Goal: Transaction & Acquisition: Purchase product/service

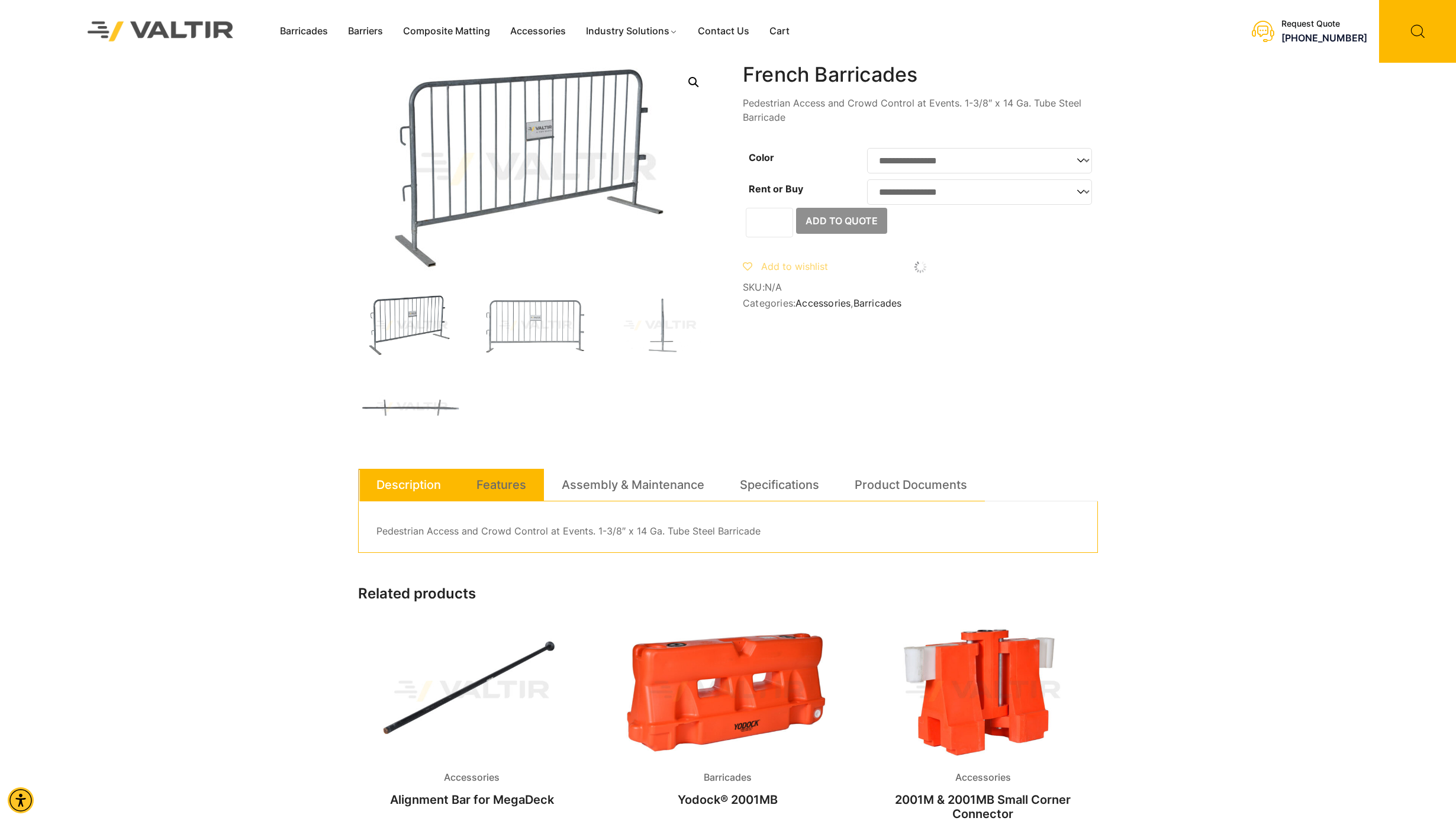
click at [504, 485] on link "Features" at bounding box center [500, 484] width 50 height 32
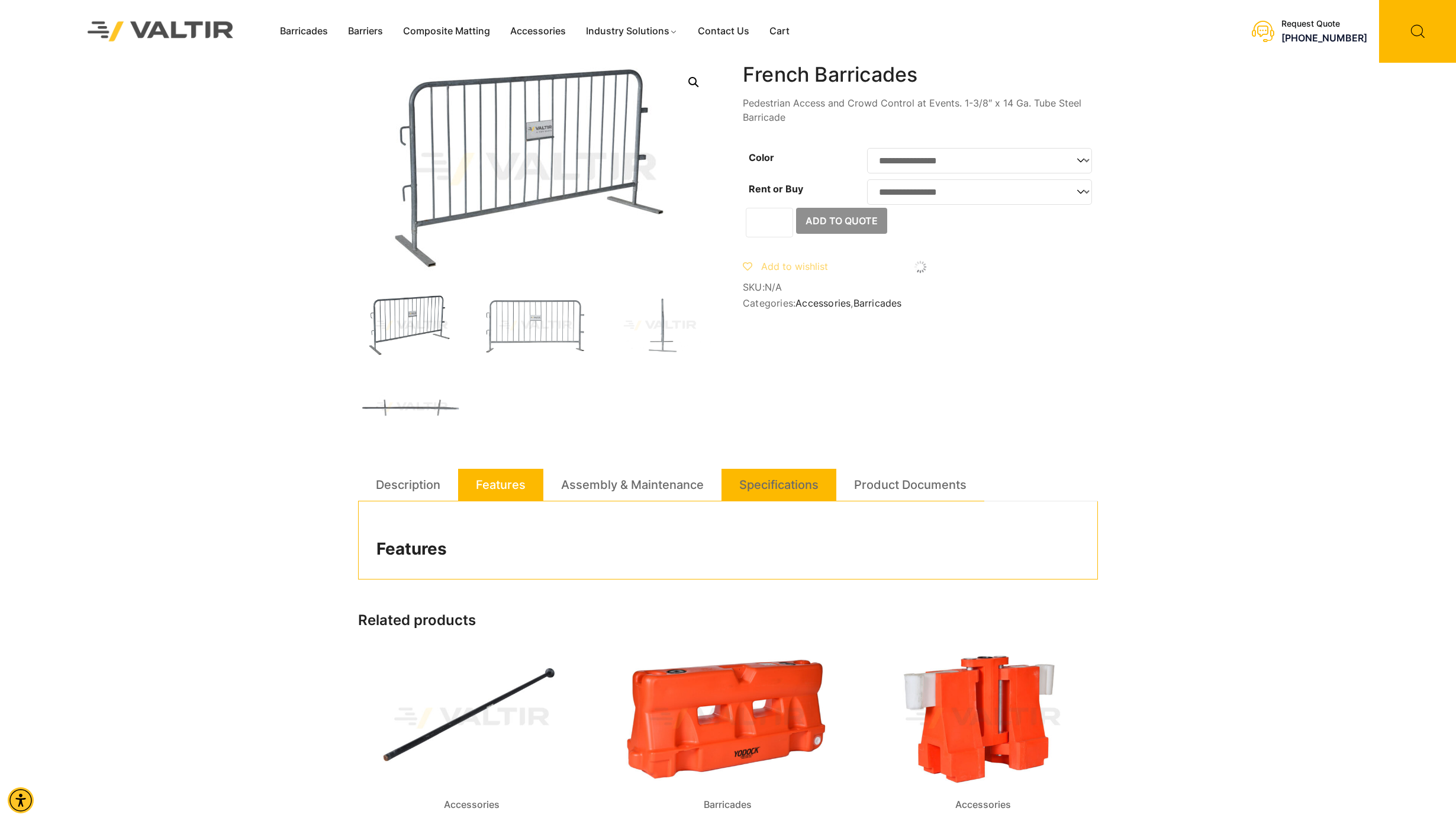
click at [740, 485] on link "Specifications" at bounding box center [779, 484] width 79 height 32
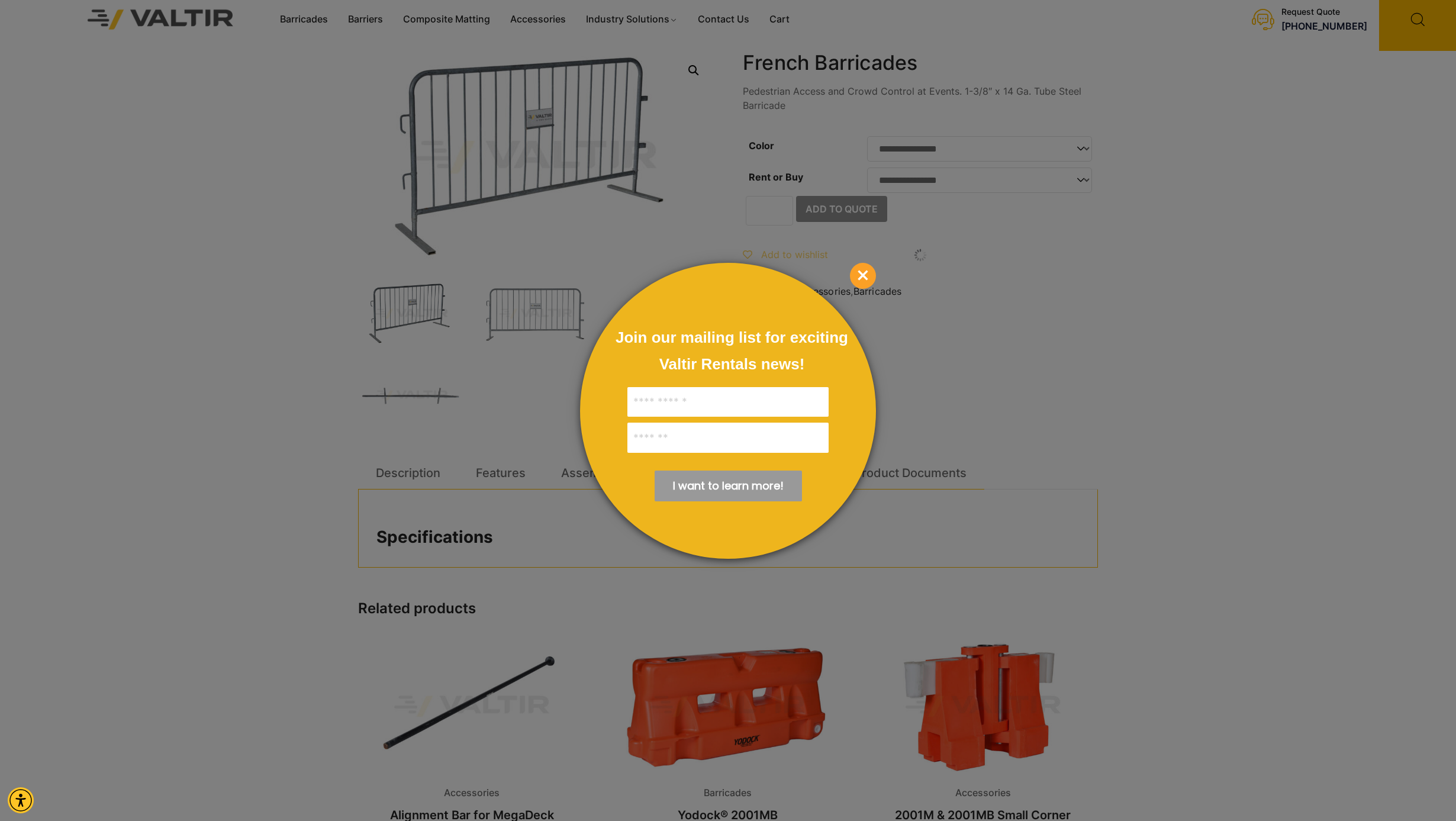
scroll to position [14, 0]
click at [860, 271] on span "×" at bounding box center [863, 275] width 26 height 26
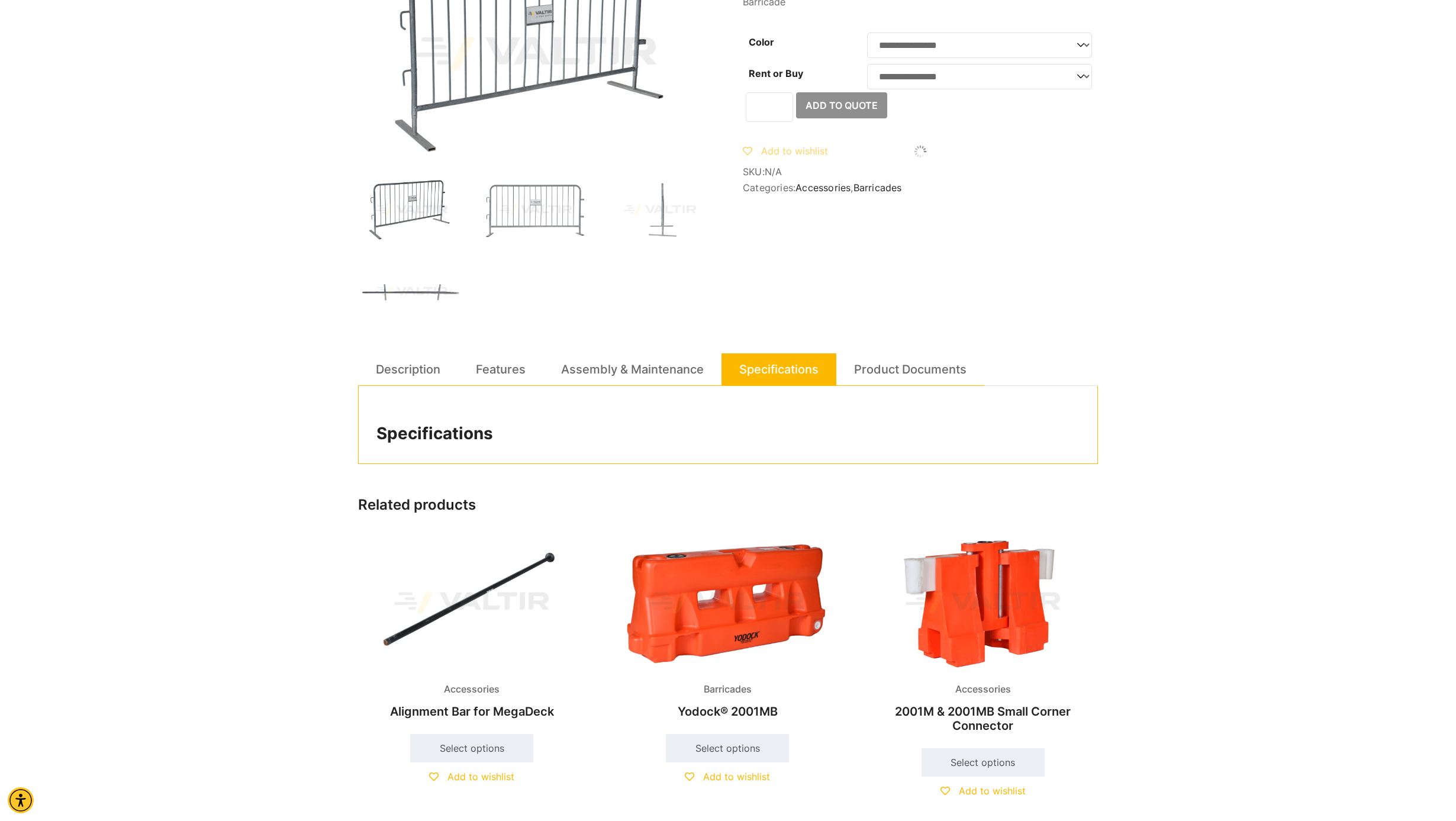
scroll to position [29, 0]
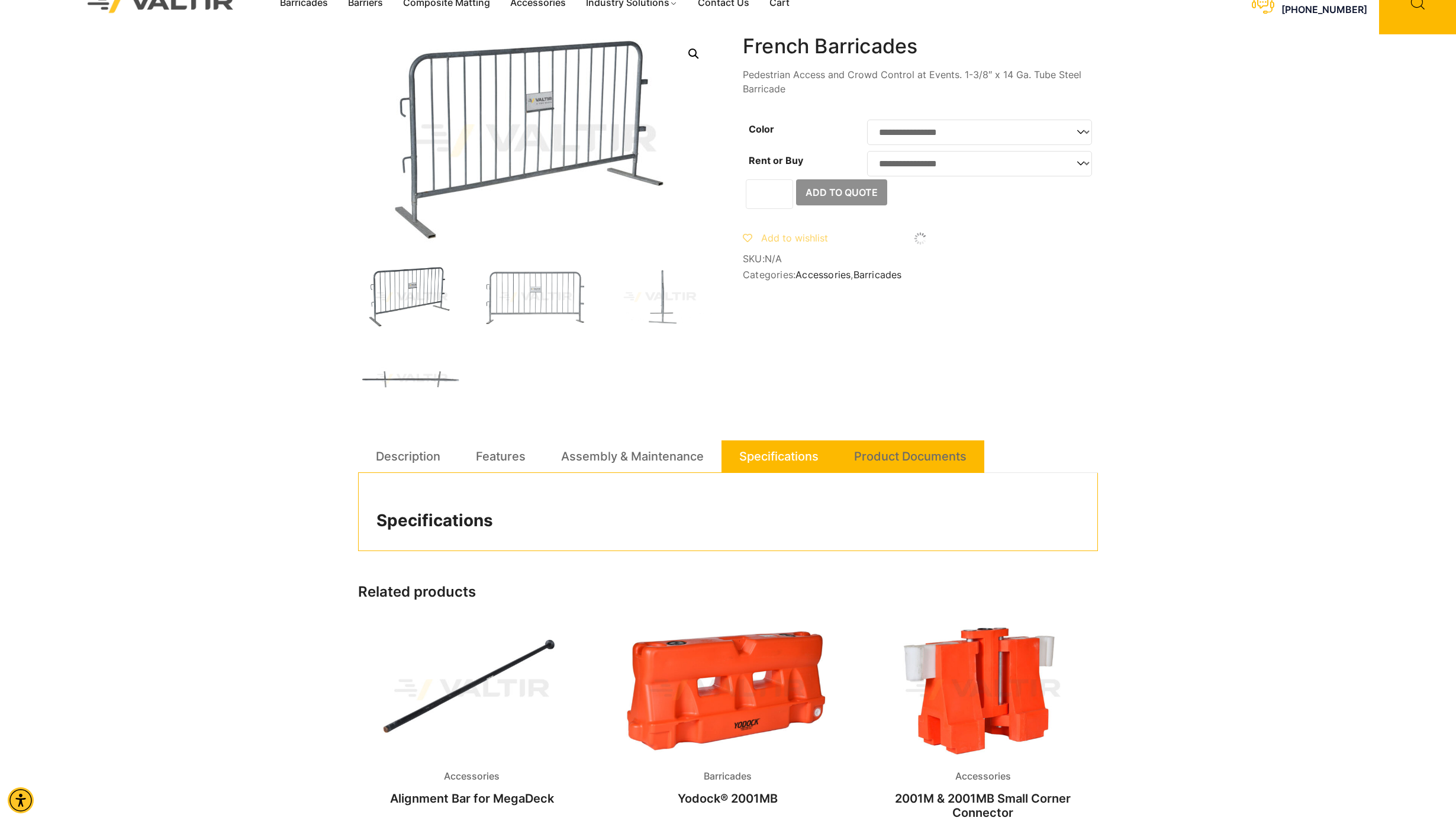
click at [924, 465] on link "Product Documents" at bounding box center [910, 455] width 113 height 32
click at [451, 515] on h2 "Product Documents" at bounding box center [728, 521] width 703 height 20
click at [445, 517] on h2 "Product Documents" at bounding box center [728, 521] width 703 height 20
click at [444, 517] on h2 "Product Documents" at bounding box center [728, 521] width 703 height 20
click at [617, 514] on h2 "Product Documents" at bounding box center [728, 521] width 703 height 20
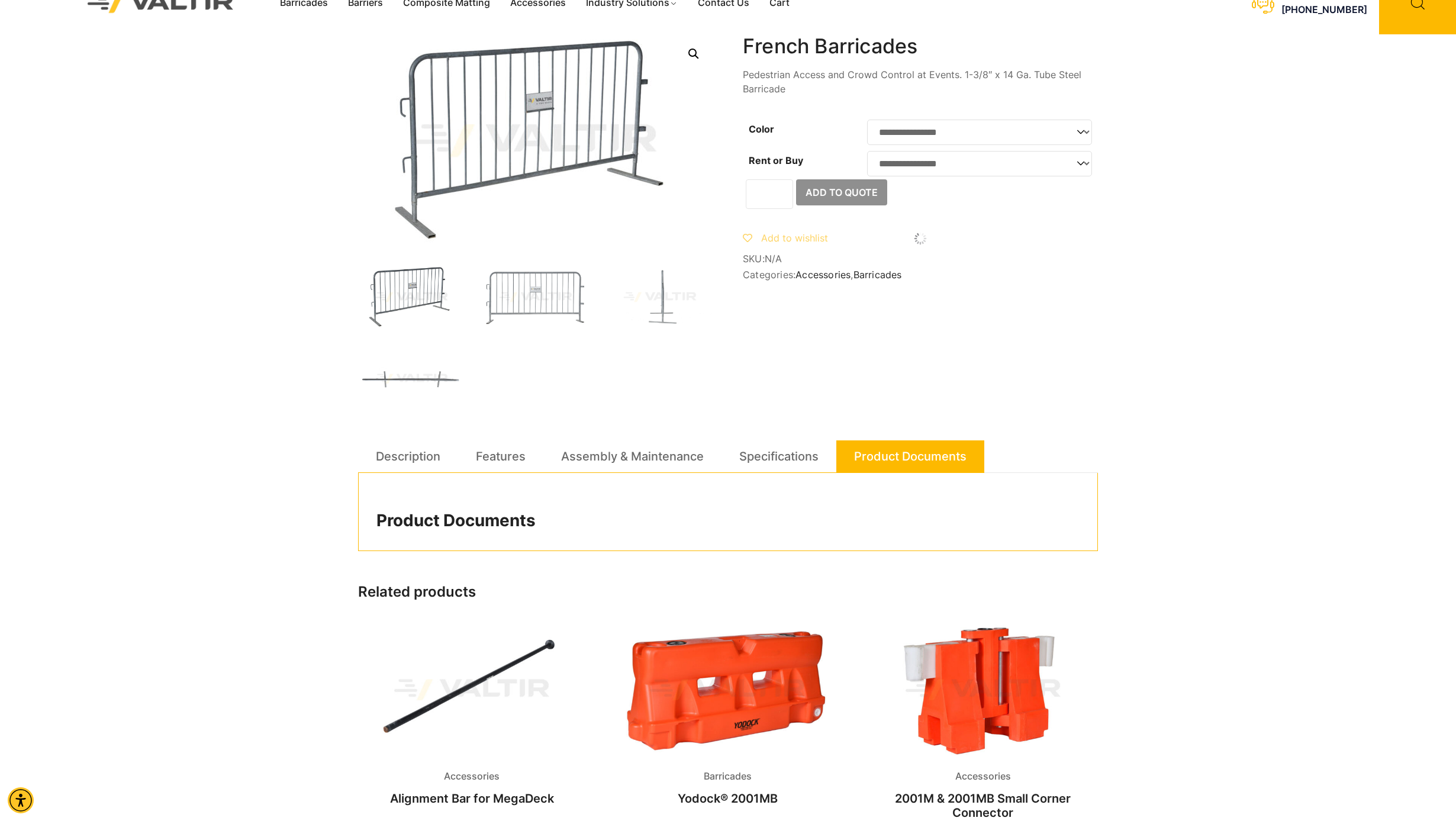
click at [585, 528] on h2 "Product Documents" at bounding box center [728, 521] width 703 height 20
click at [631, 460] on link "Assembly & Maintenance" at bounding box center [632, 455] width 142 height 32
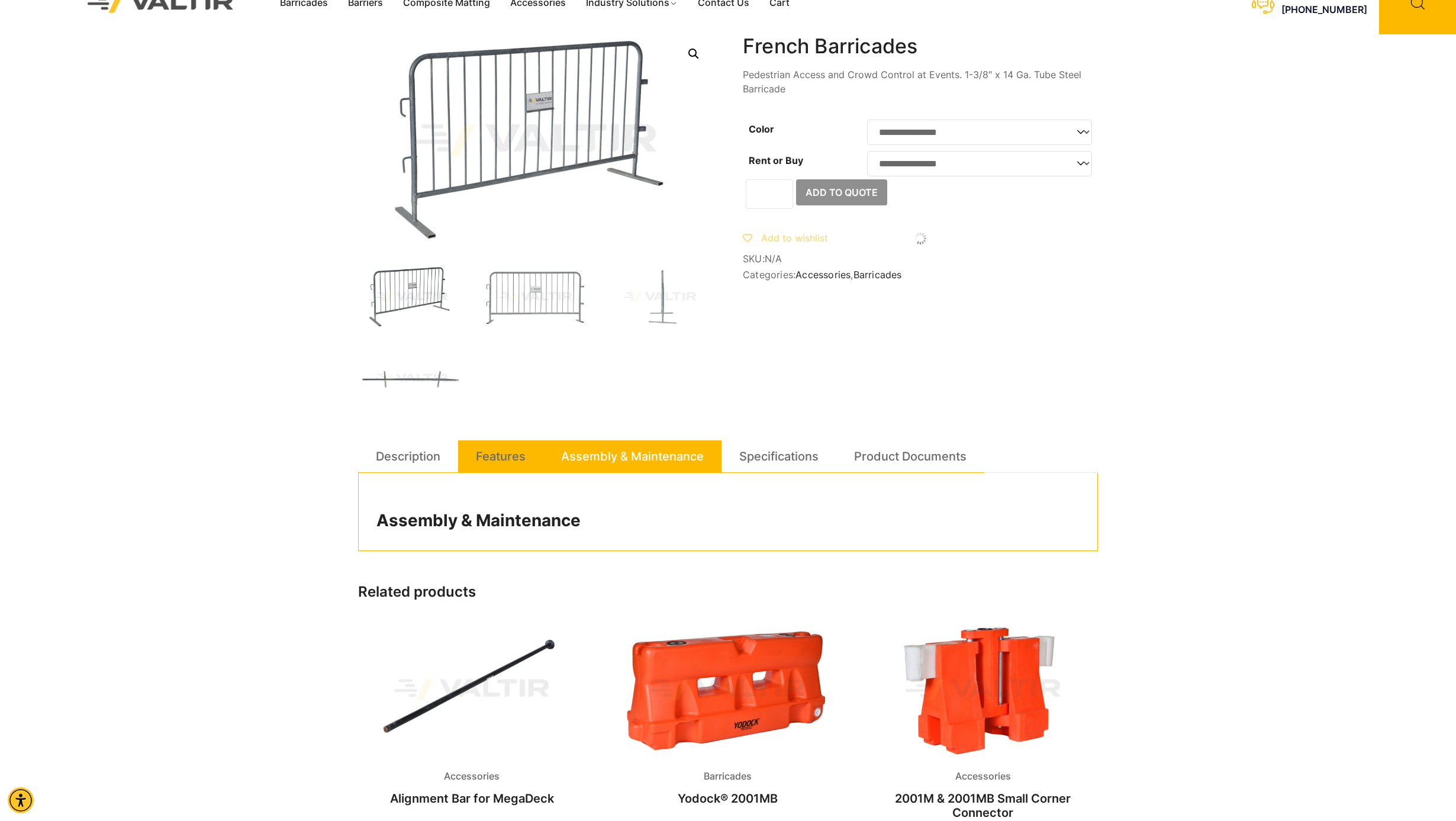
click at [495, 456] on link "Features" at bounding box center [500, 455] width 50 height 32
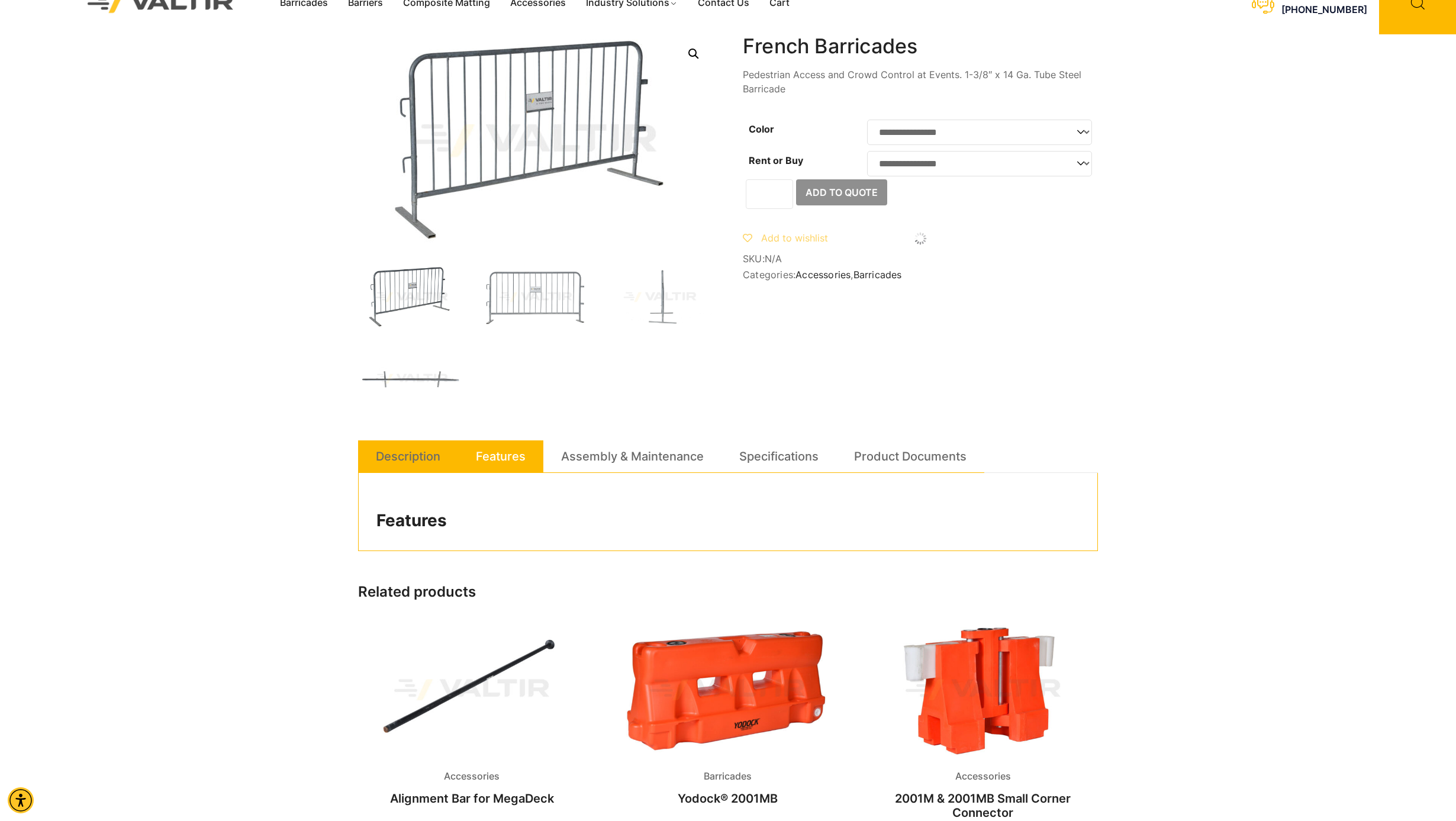
click at [426, 451] on link "Description" at bounding box center [408, 455] width 65 height 32
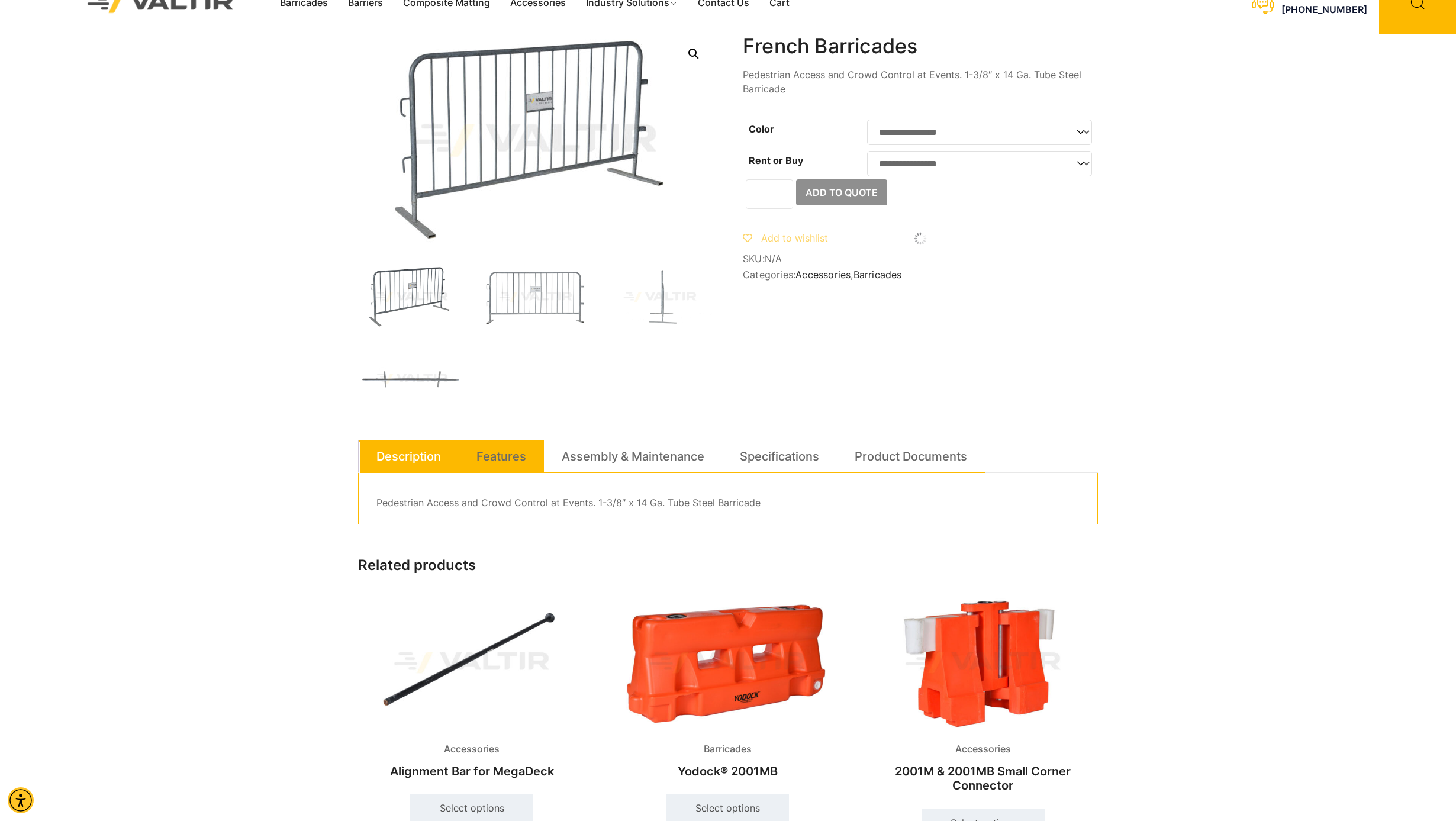
click at [528, 452] on li "Features" at bounding box center [501, 456] width 86 height 32
click at [504, 455] on link "Features" at bounding box center [500, 455] width 50 height 32
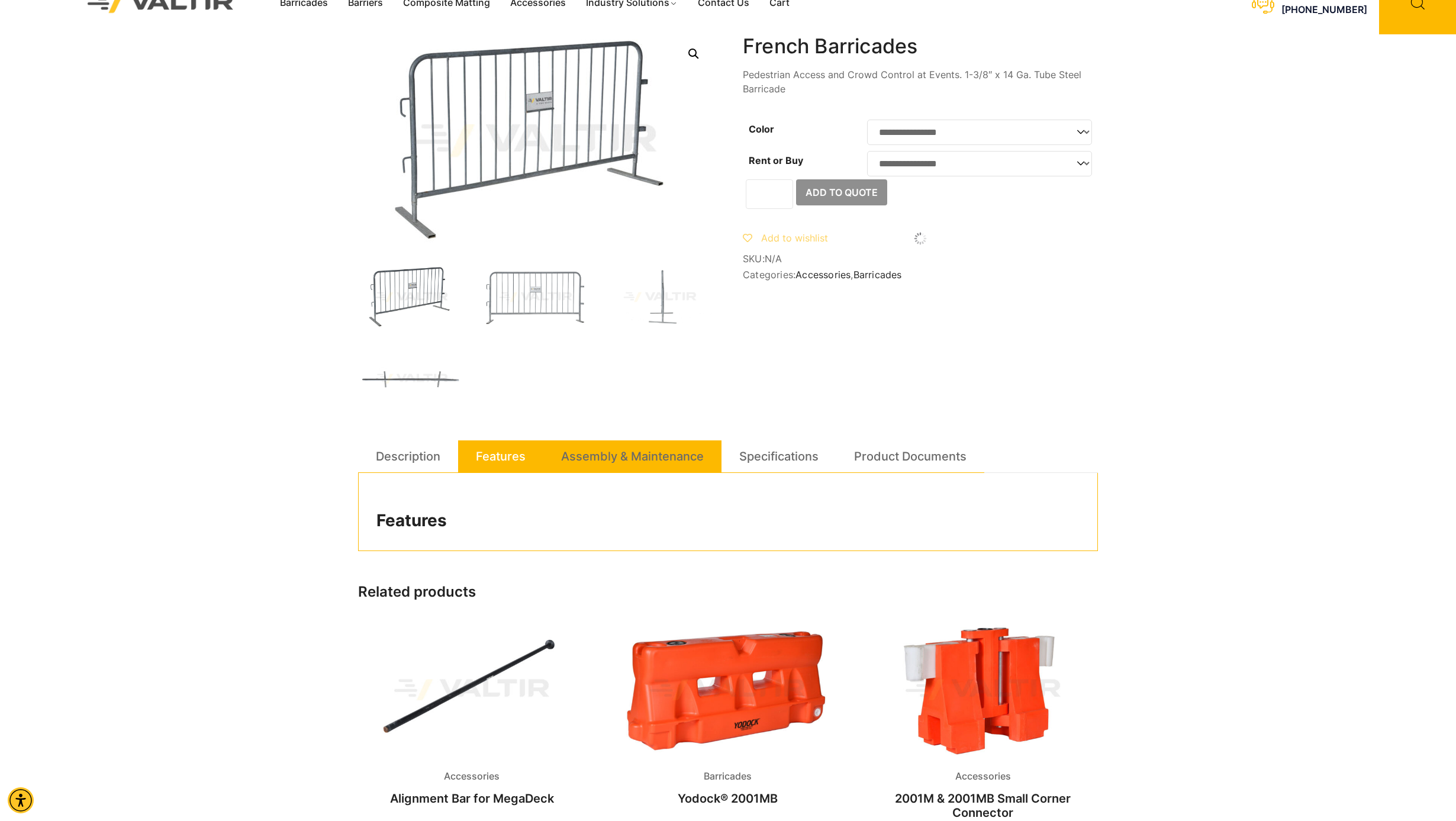
click at [614, 457] on link "Assembly & Maintenance" at bounding box center [632, 455] width 142 height 32
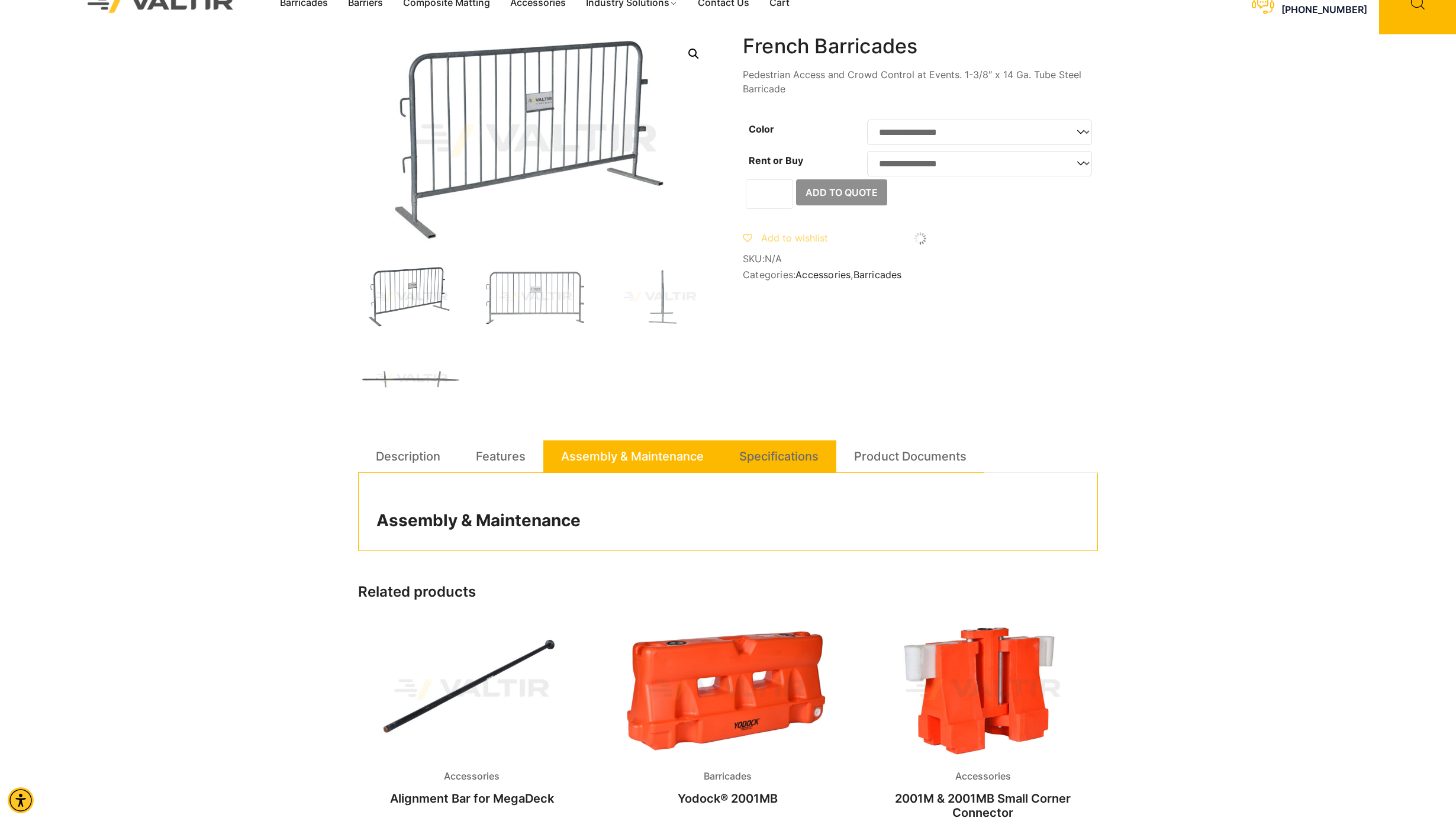
click at [768, 461] on link "Specifications" at bounding box center [779, 455] width 79 height 32
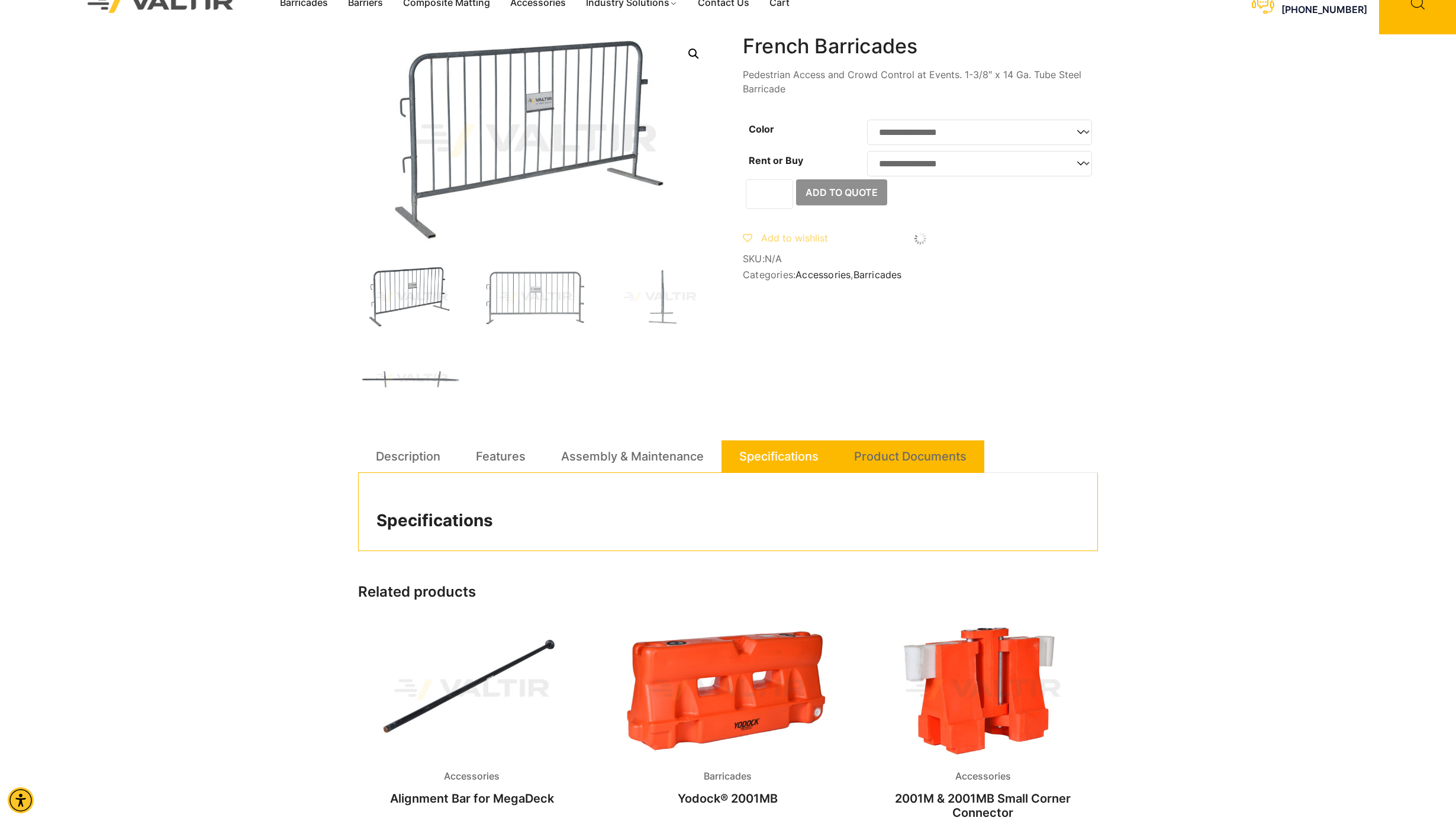
click at [875, 455] on link "Product Documents" at bounding box center [910, 455] width 113 height 32
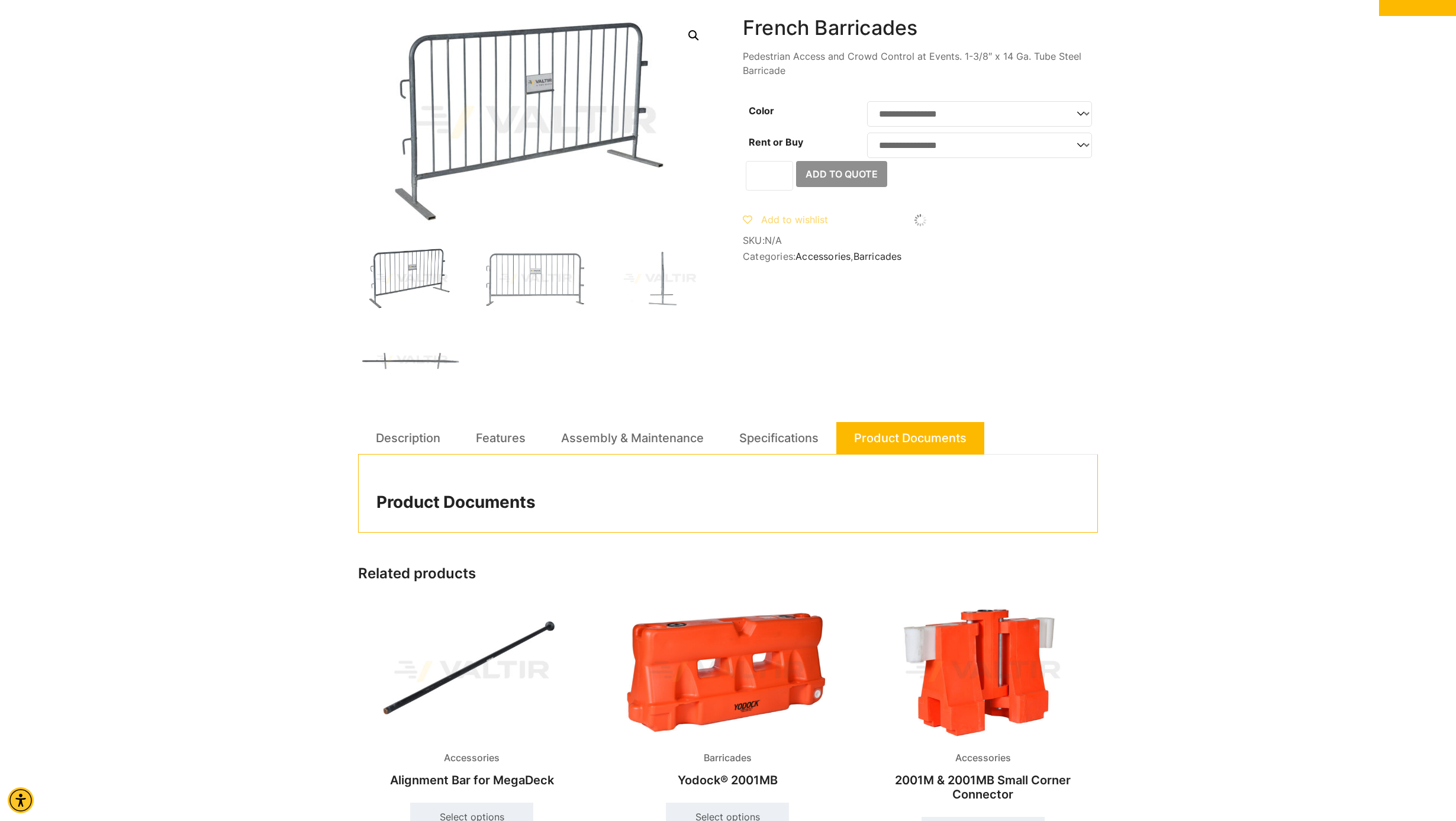
scroll to position [0, 0]
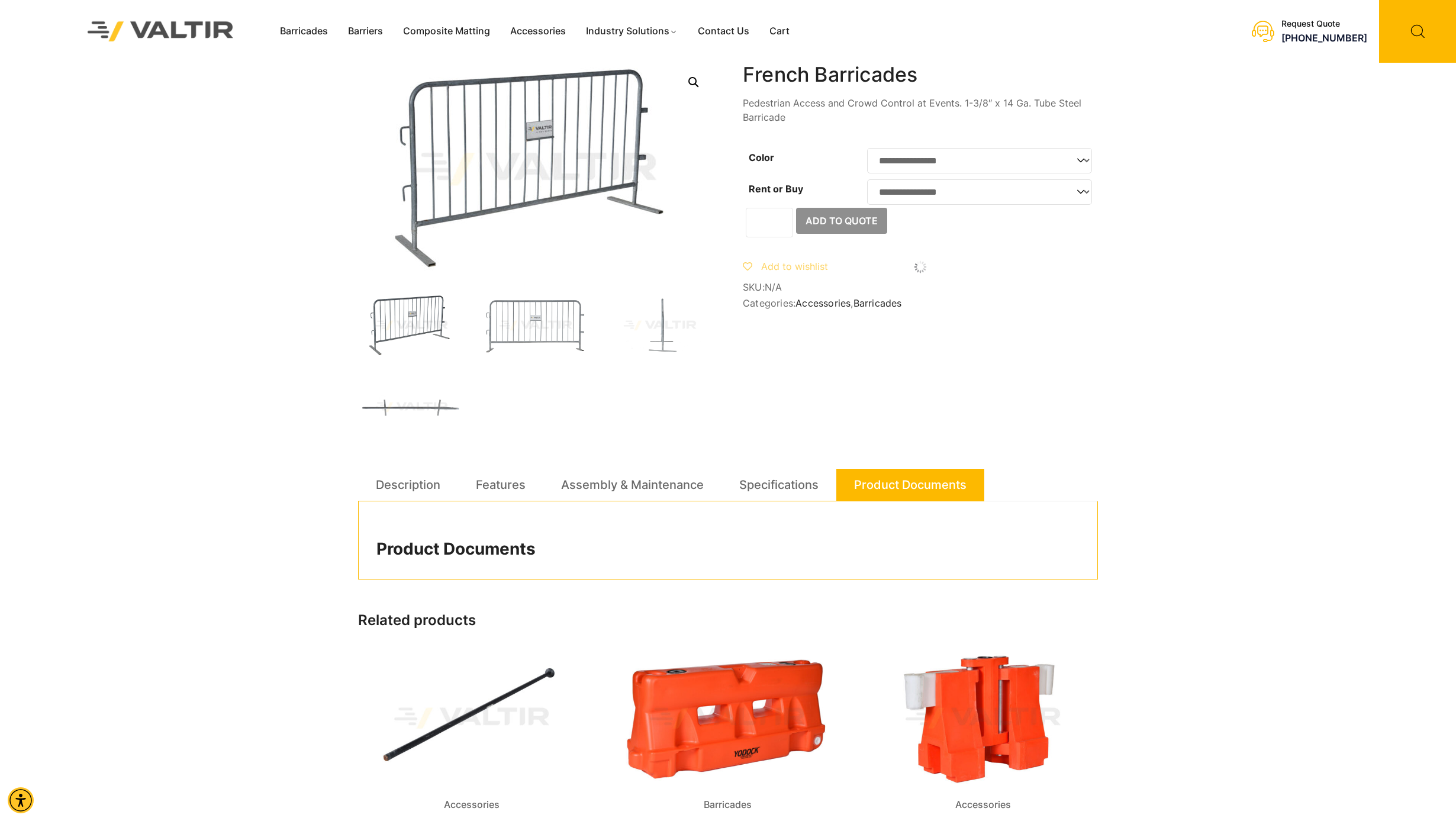
click at [950, 168] on select "**********" at bounding box center [979, 160] width 224 height 25
select select "*****"
click at [867, 148] on select "**********" at bounding box center [979, 160] width 224 height 25
click at [933, 196] on select "**********" at bounding box center [979, 192] width 224 height 25
select select "****"
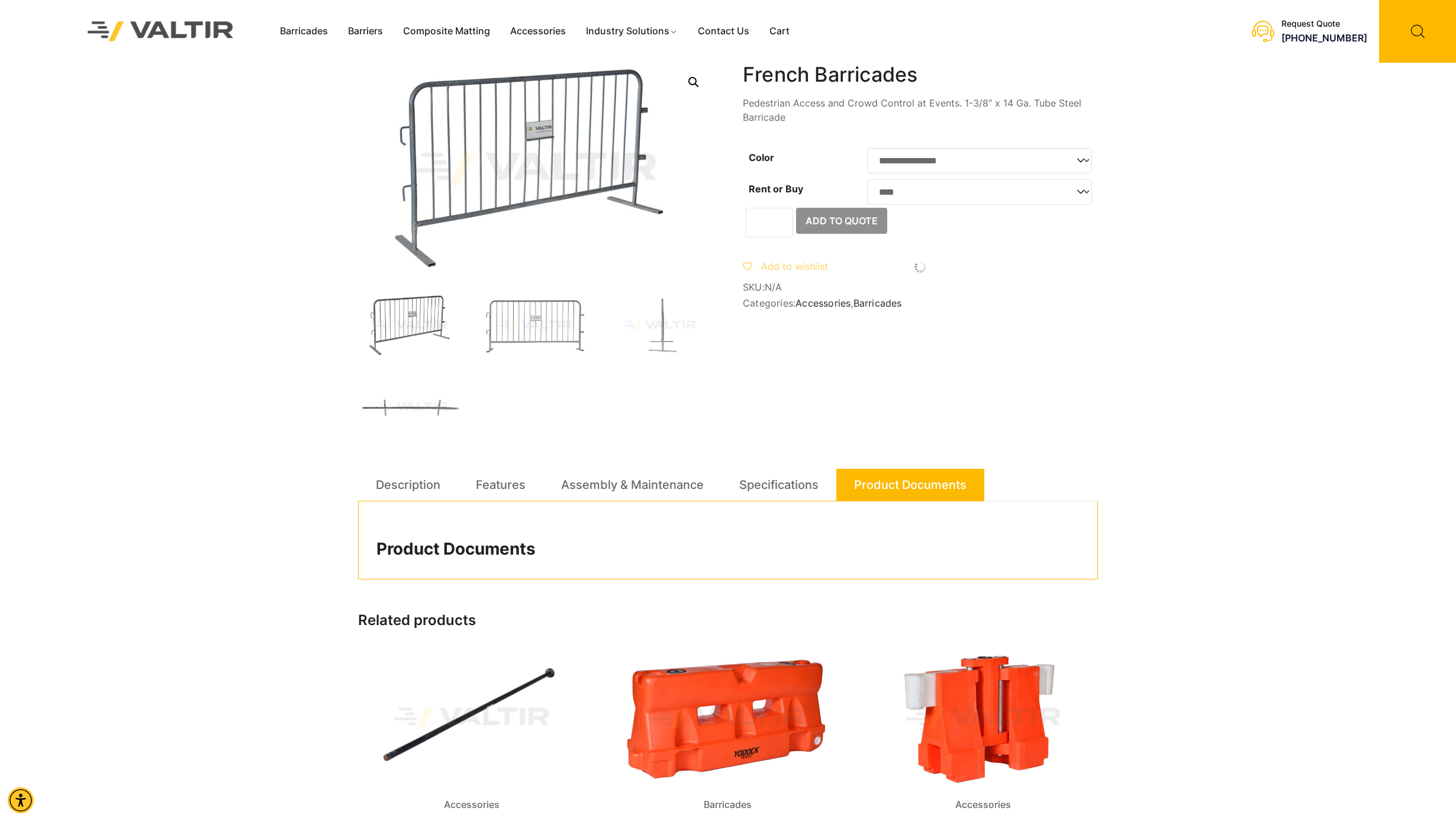
click at [867, 183] on select "**********" at bounding box center [979, 192] width 224 height 25
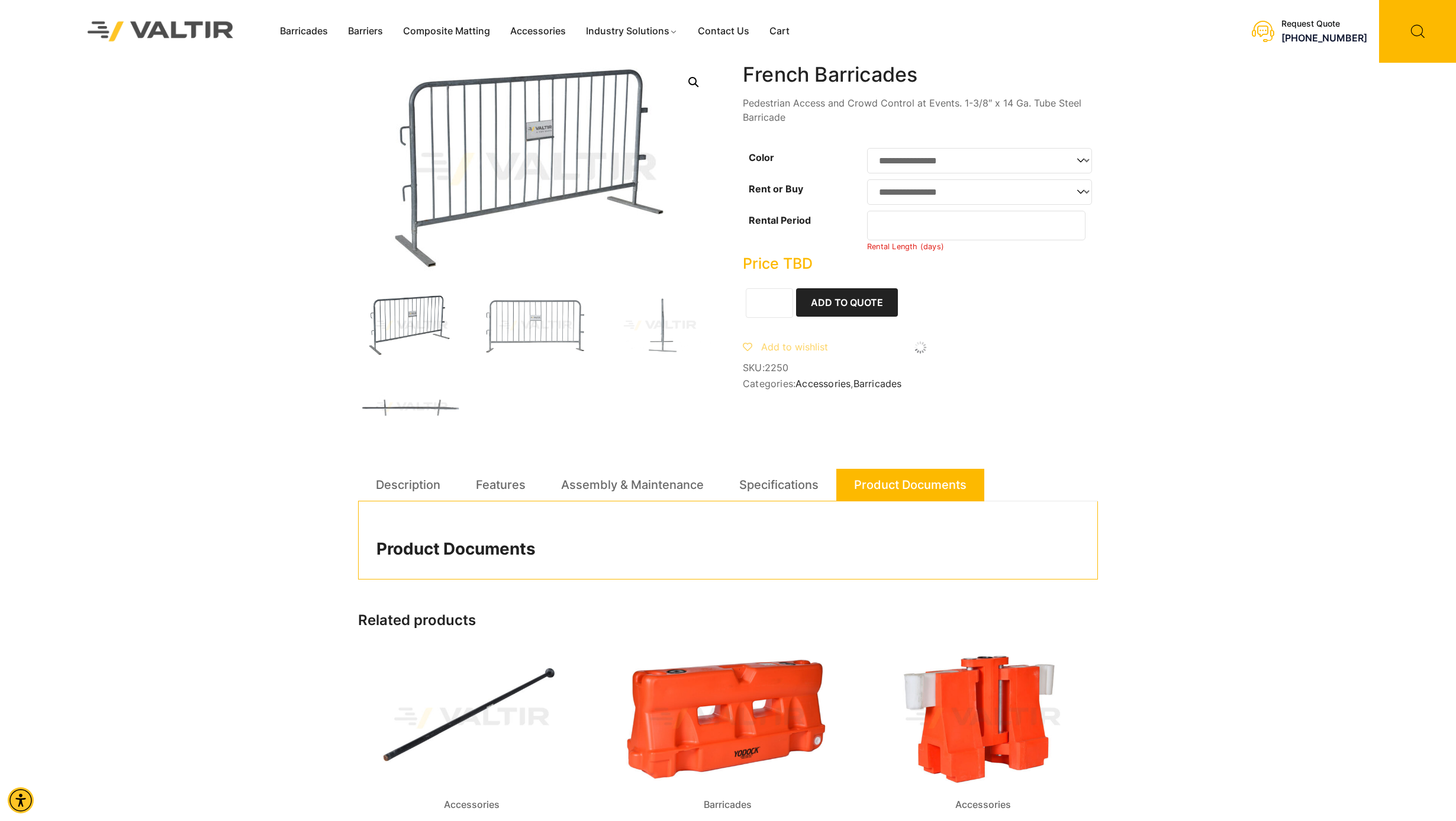
click at [996, 235] on input "*" at bounding box center [976, 225] width 218 height 30
click at [1070, 230] on input "*" at bounding box center [976, 225] width 218 height 30
type input "*"
click at [1070, 230] on input "*" at bounding box center [976, 225] width 218 height 30
click at [926, 455] on div "**********" at bounding box center [728, 501] width 740 height 876
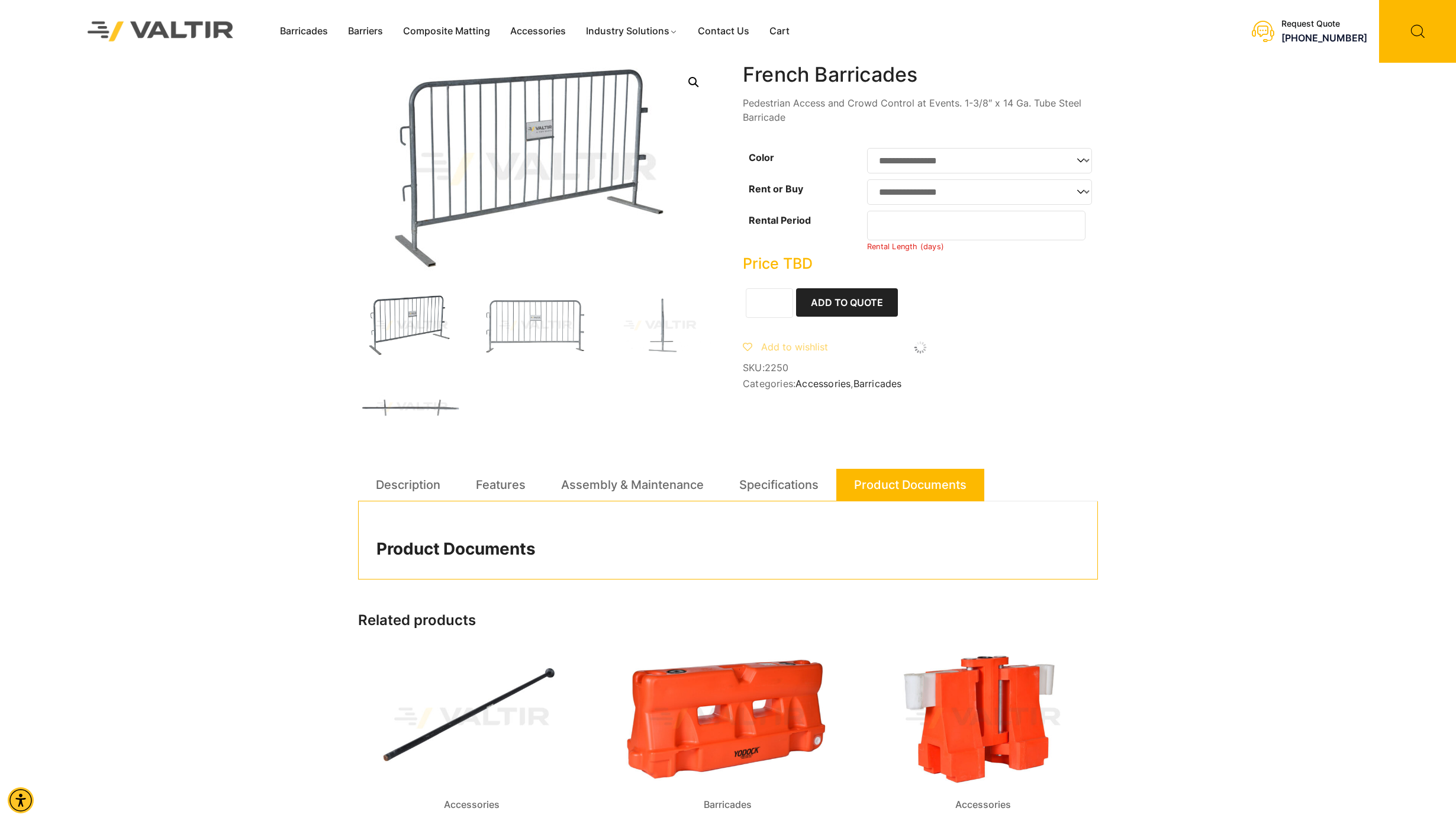
click at [849, 373] on span "SKU: 2250" at bounding box center [920, 368] width 355 height 11
click at [884, 476] on link "Product Documents" at bounding box center [910, 484] width 113 height 32
click at [809, 488] on link "Specifications" at bounding box center [779, 484] width 79 height 32
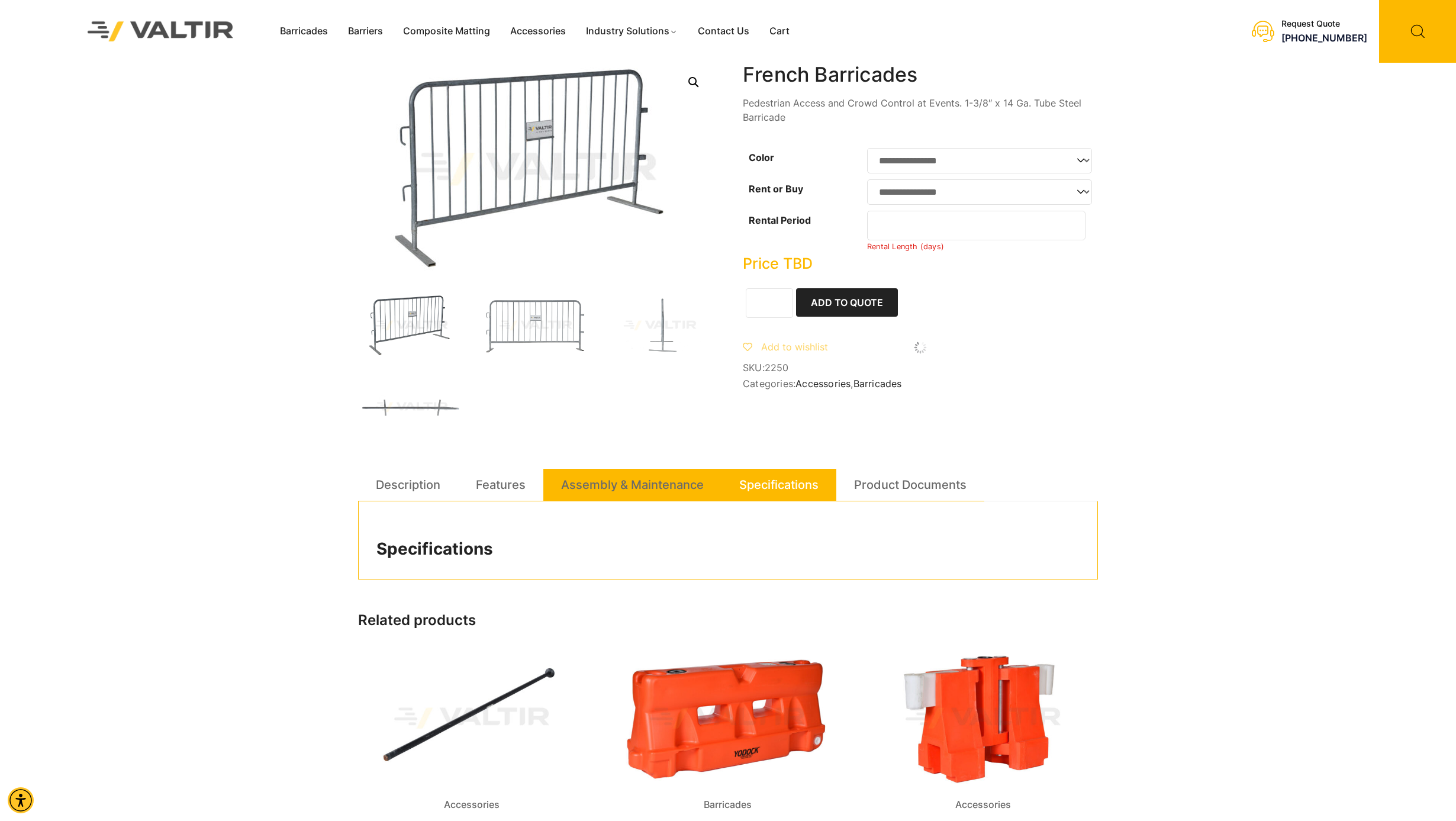
click at [644, 478] on link "Assembly & Maintenance" at bounding box center [632, 484] width 142 height 32
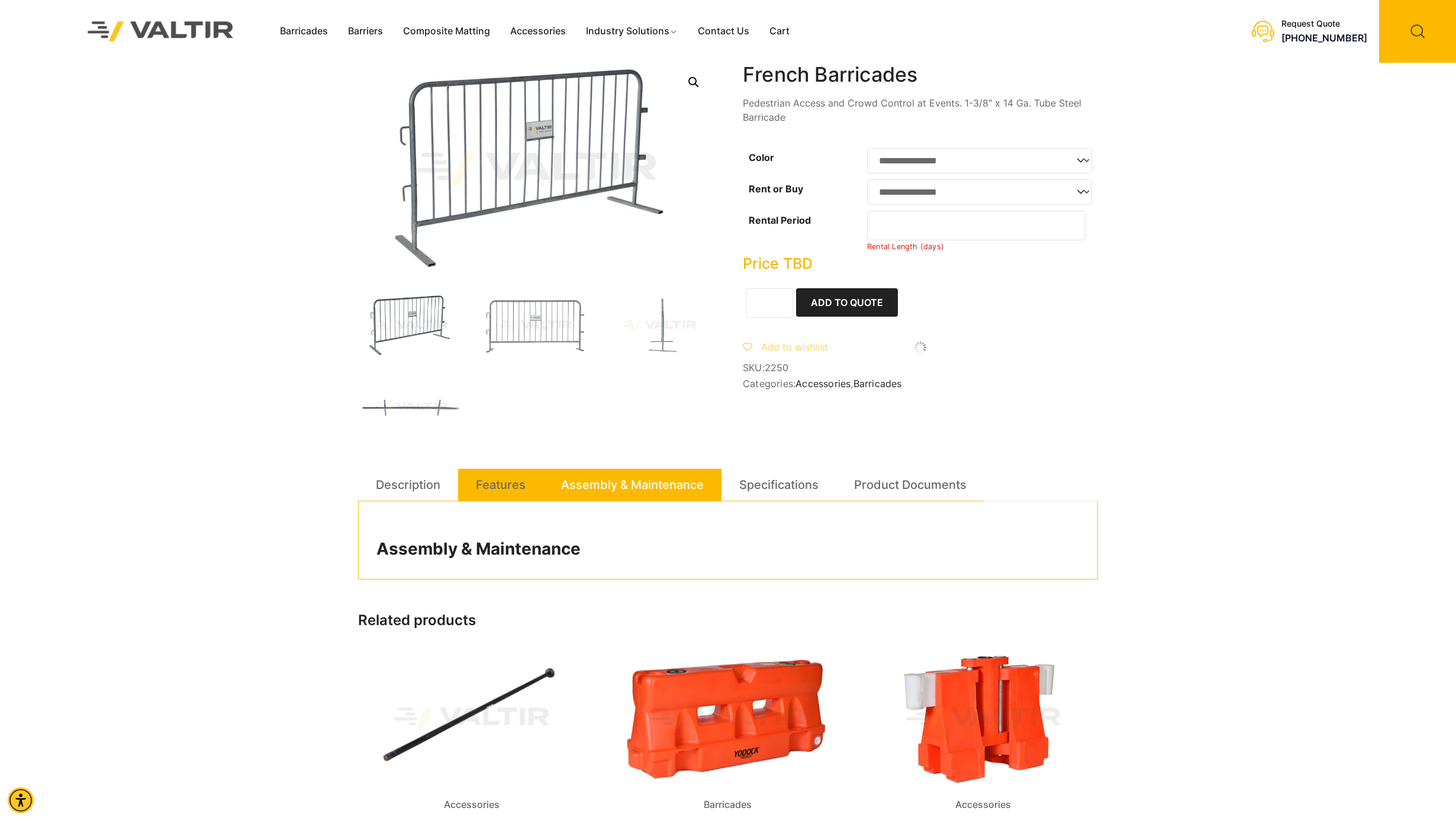
click at [513, 474] on link "Features" at bounding box center [500, 484] width 50 height 32
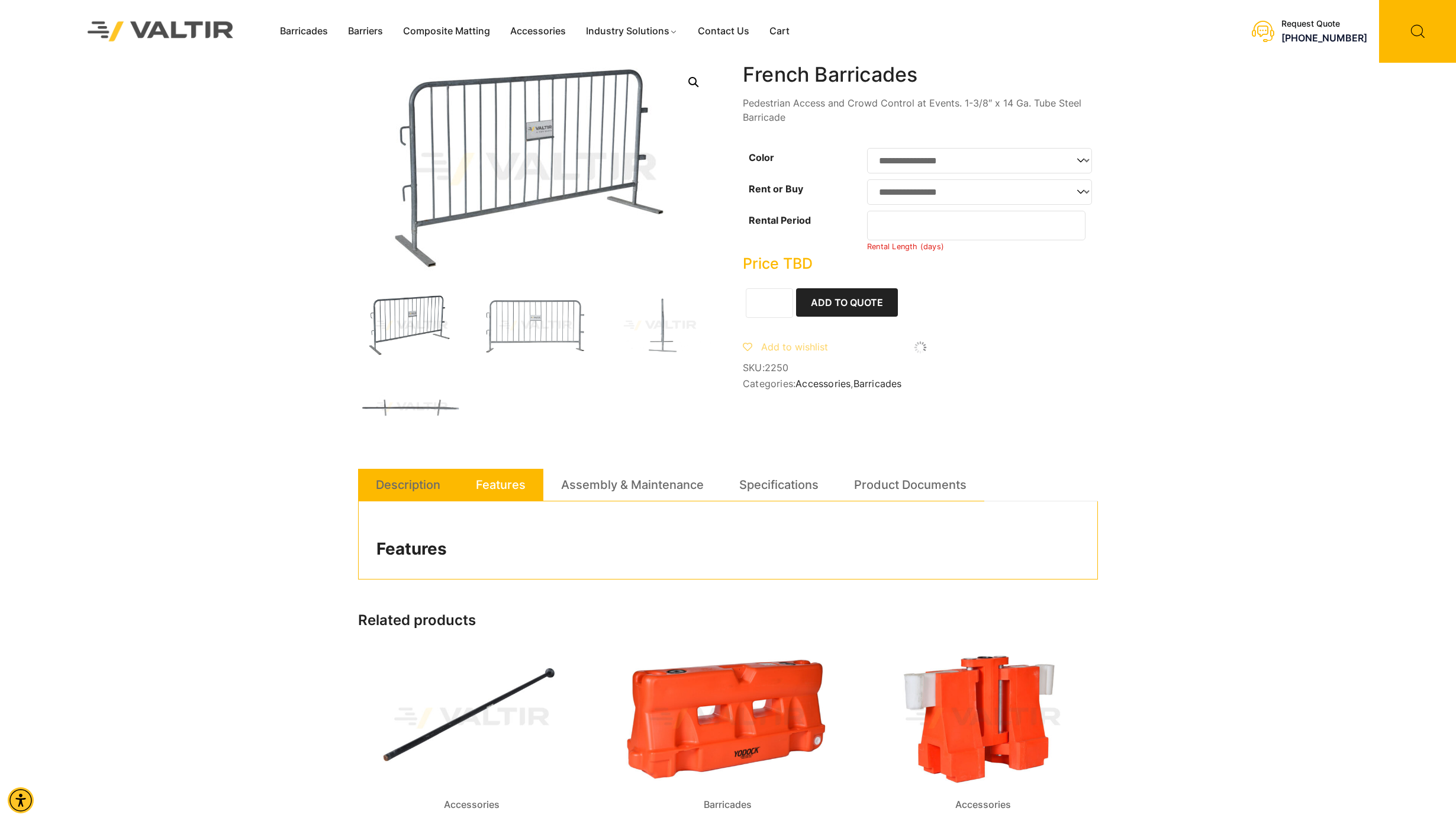
click at [394, 474] on link "Description" at bounding box center [408, 484] width 65 height 32
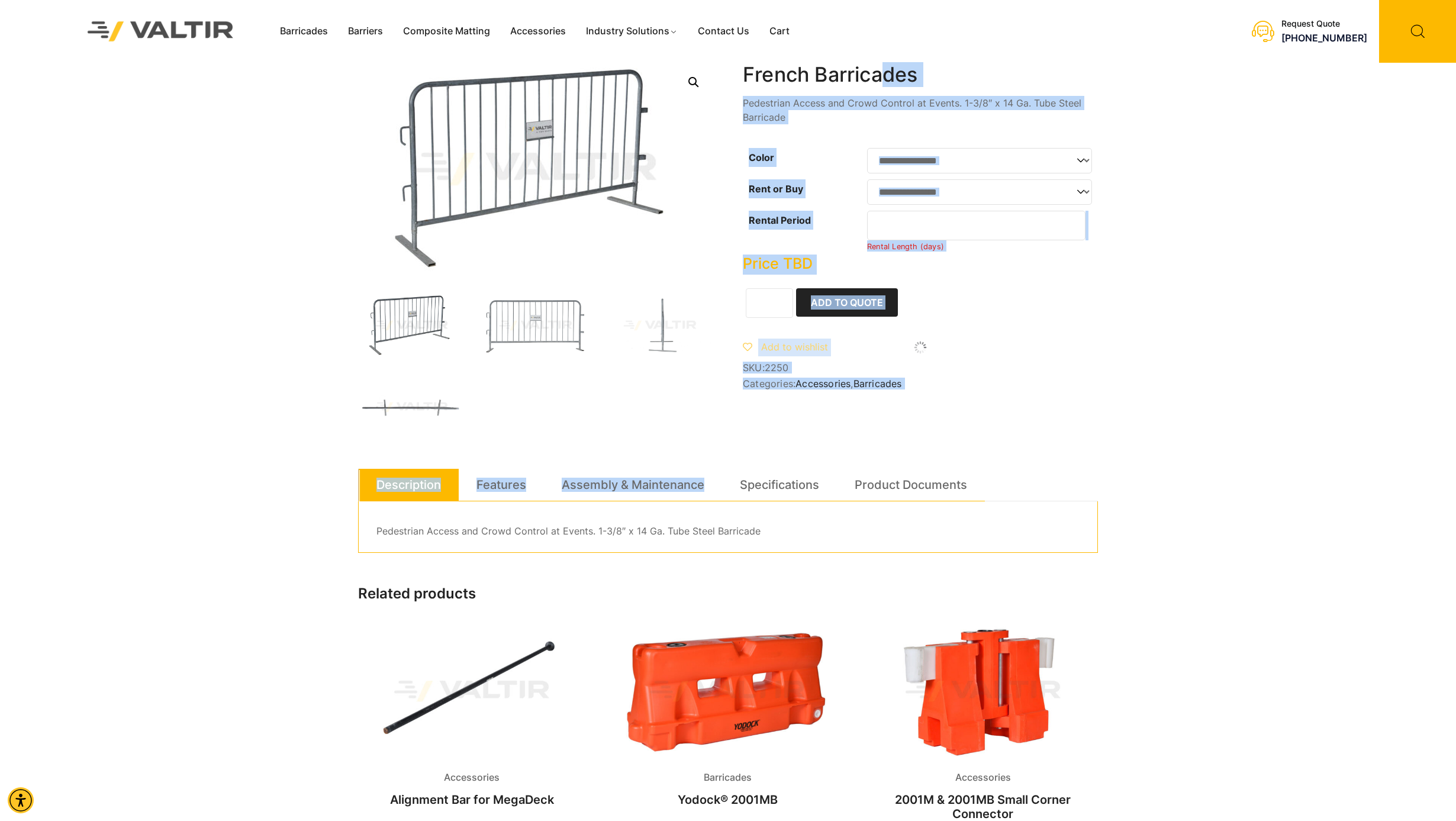
drag, startPoint x: 742, startPoint y: 71, endPoint x: 883, endPoint y: 77, distance: 141.1
click at [883, 77] on div "**********" at bounding box center [728, 488] width 740 height 850
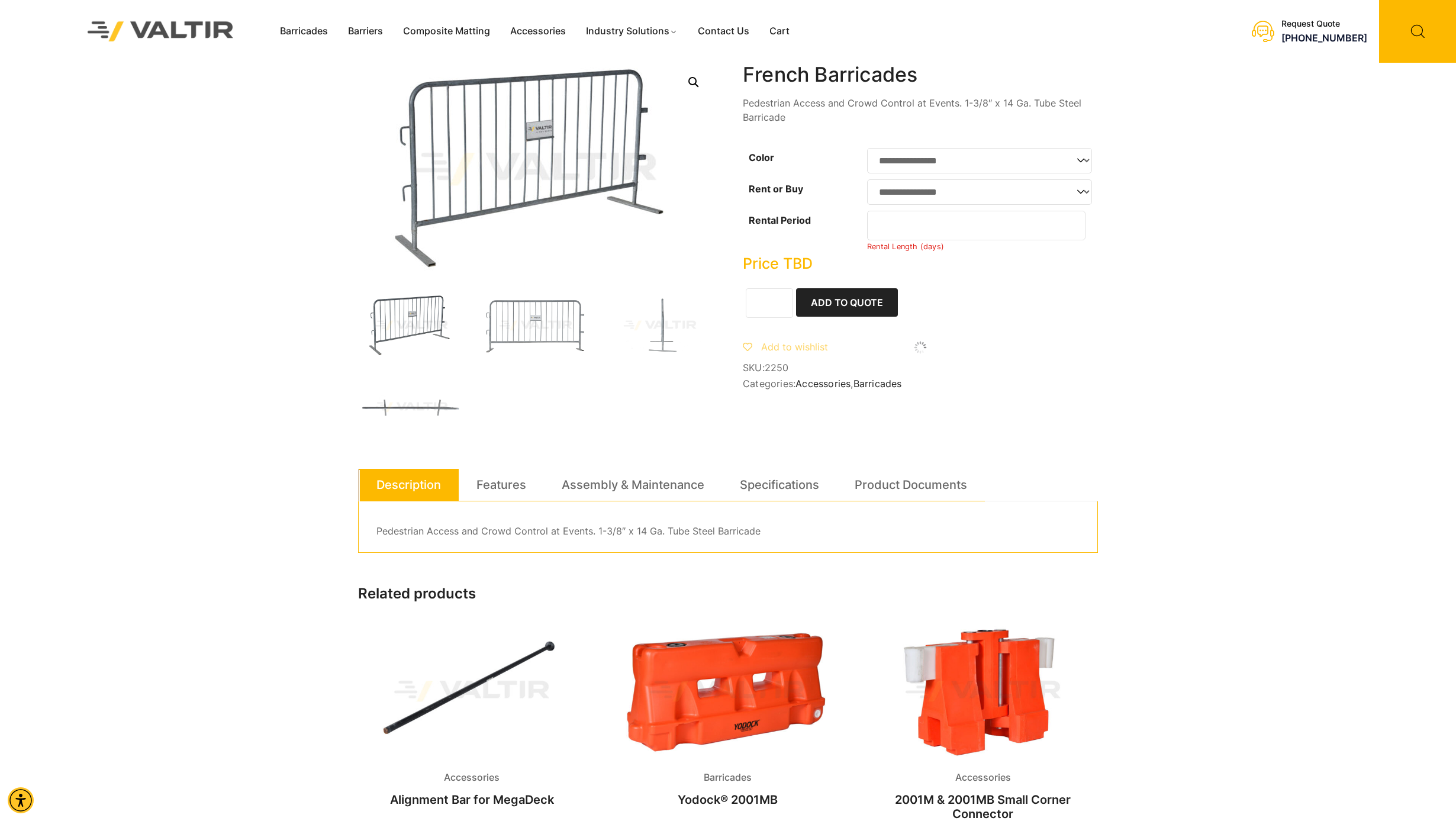
click at [797, 66] on h1 "French Barricades" at bounding box center [920, 75] width 355 height 24
drag, startPoint x: 744, startPoint y: 68, endPoint x: 926, endPoint y: 71, distance: 182.0
click at [926, 71] on h1 "French Barricades" at bounding box center [920, 75] width 355 height 24
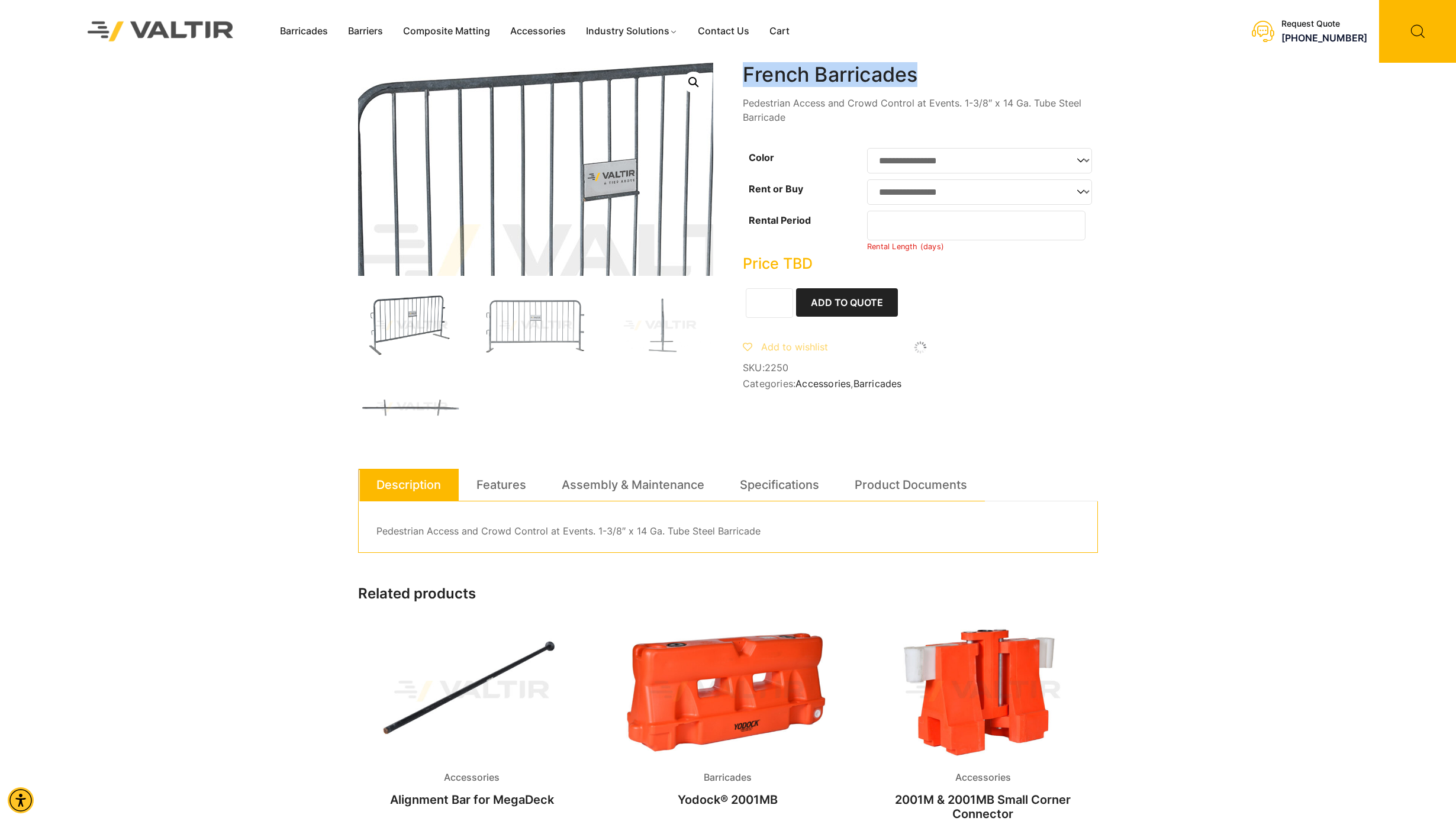
copy h1 "French Barricades"
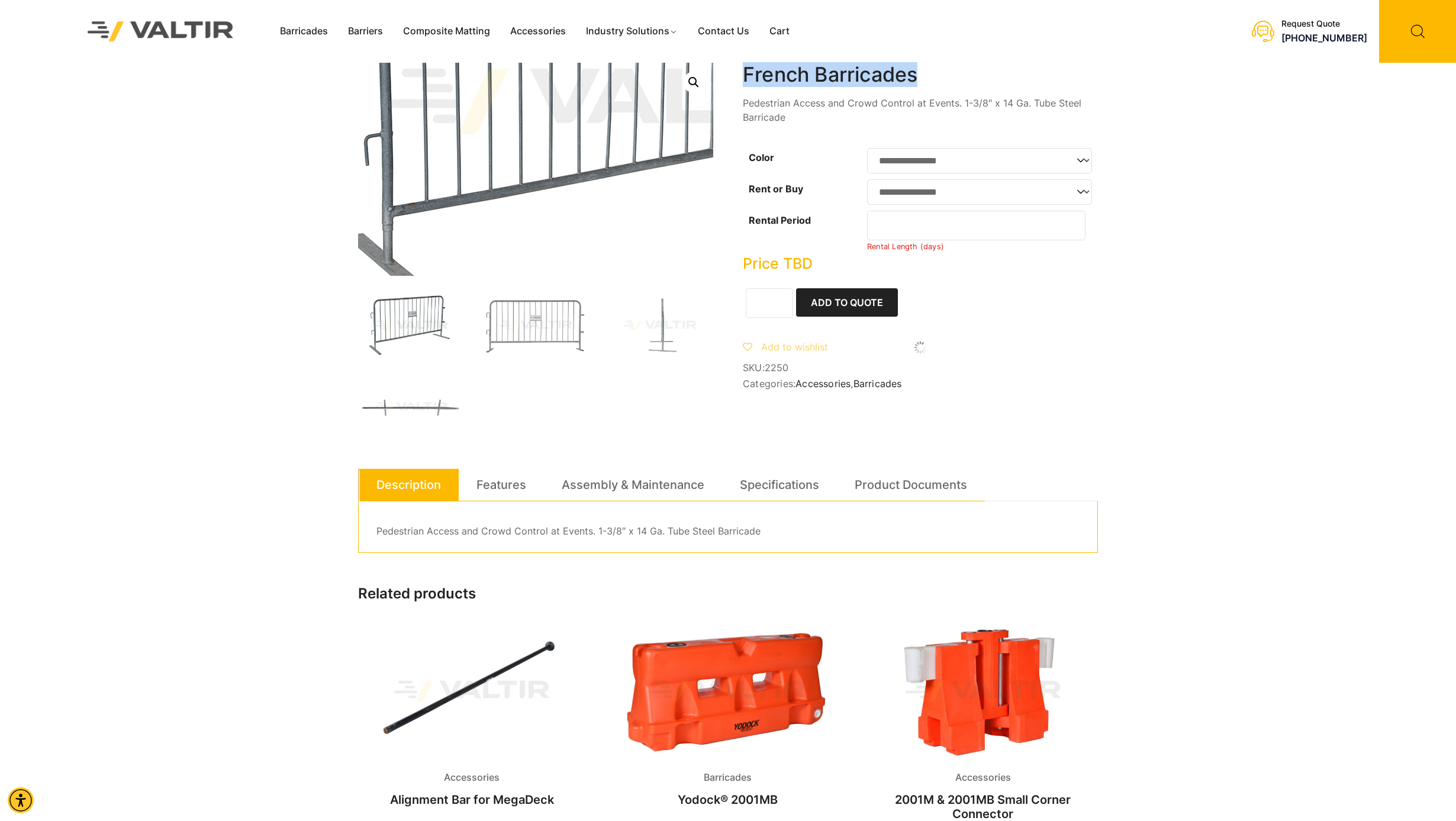
scroll to position [1, 0]
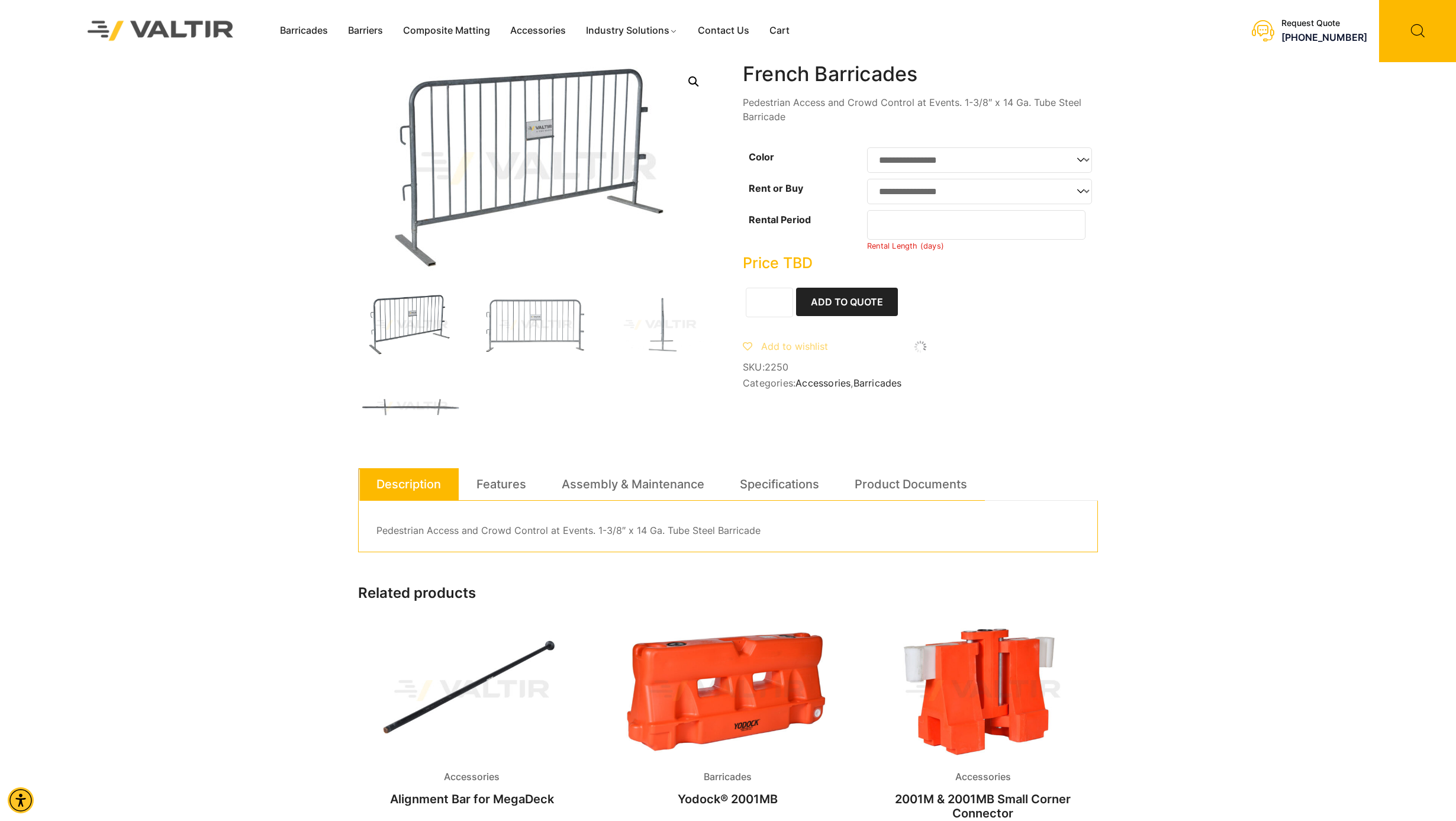
click at [785, 462] on div "**********" at bounding box center [728, 487] width 740 height 850
click at [783, 473] on link "Specifications" at bounding box center [780, 483] width 79 height 32
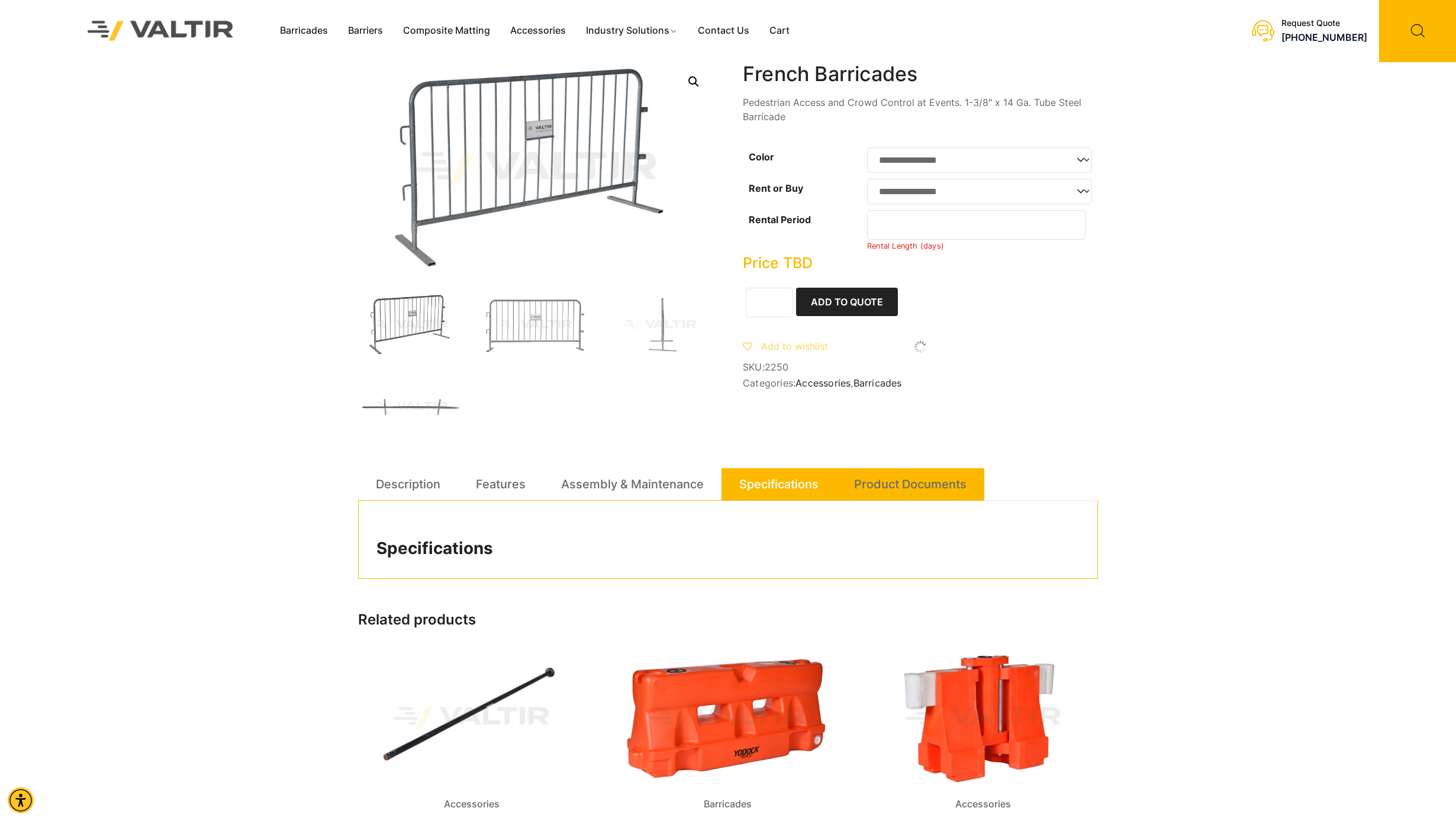
scroll to position [0, 0]
click at [905, 481] on link "Product Documents" at bounding box center [910, 483] width 113 height 32
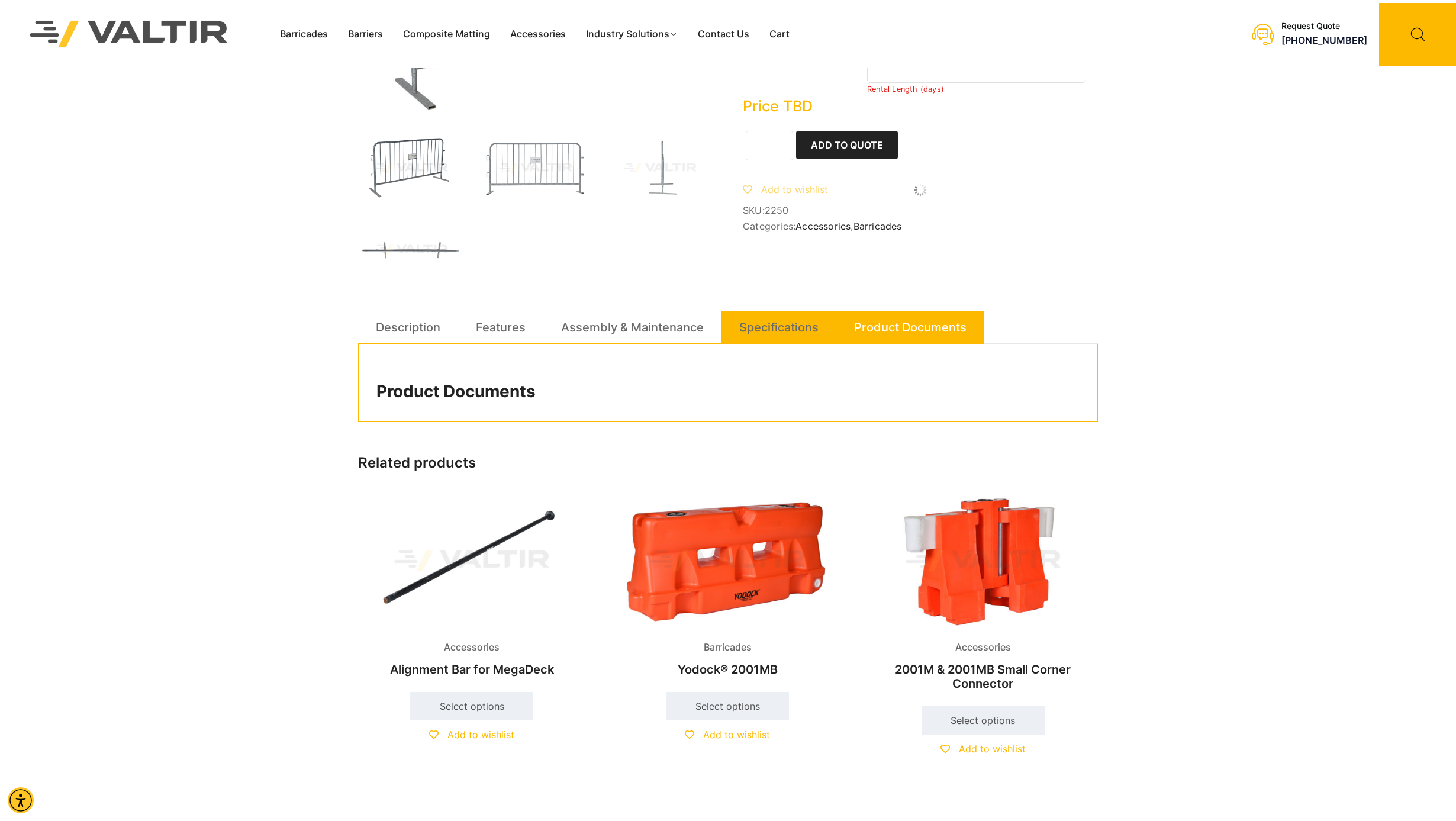
scroll to position [115, 0]
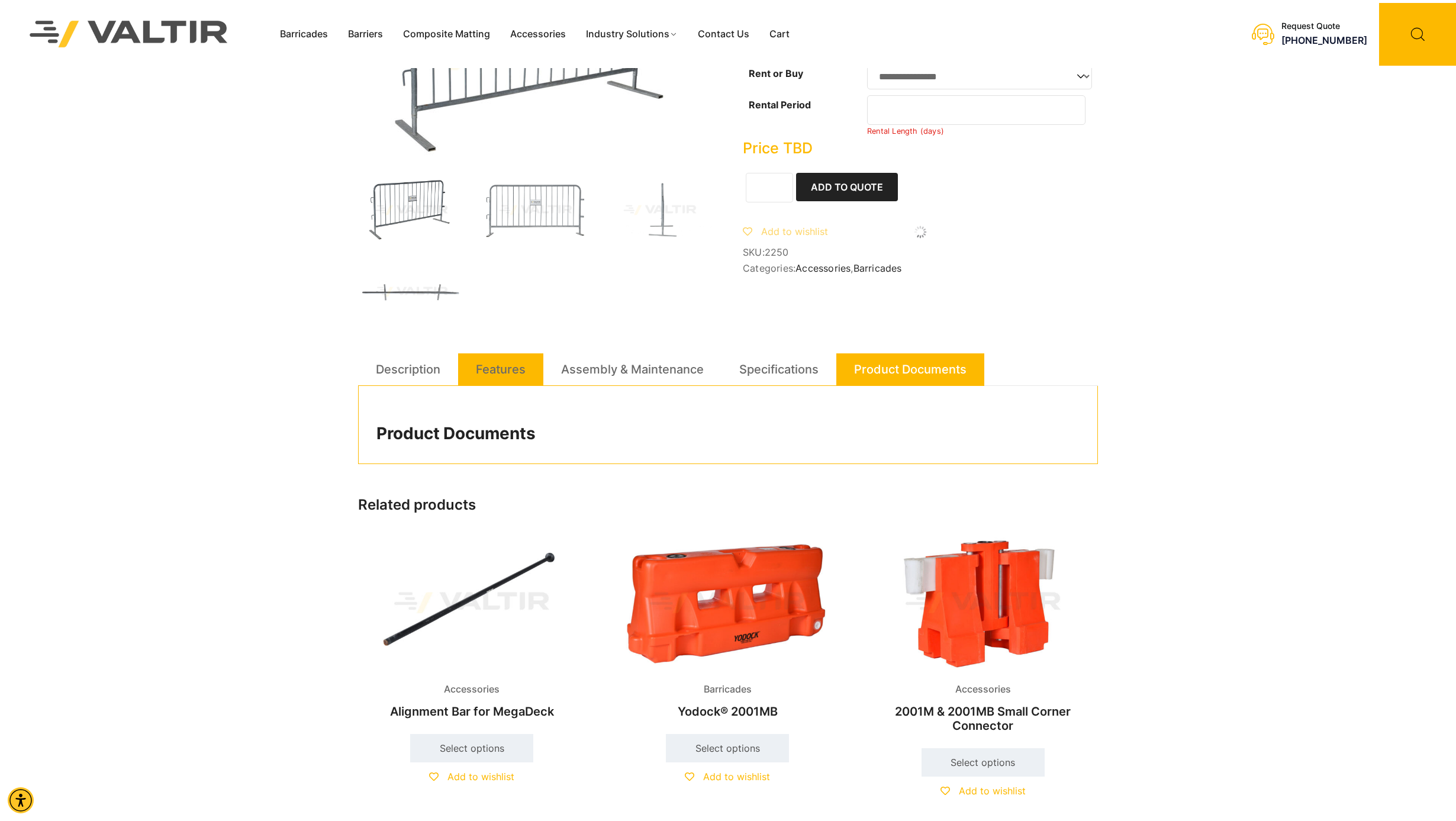
click at [517, 369] on link "Features" at bounding box center [500, 369] width 50 height 32
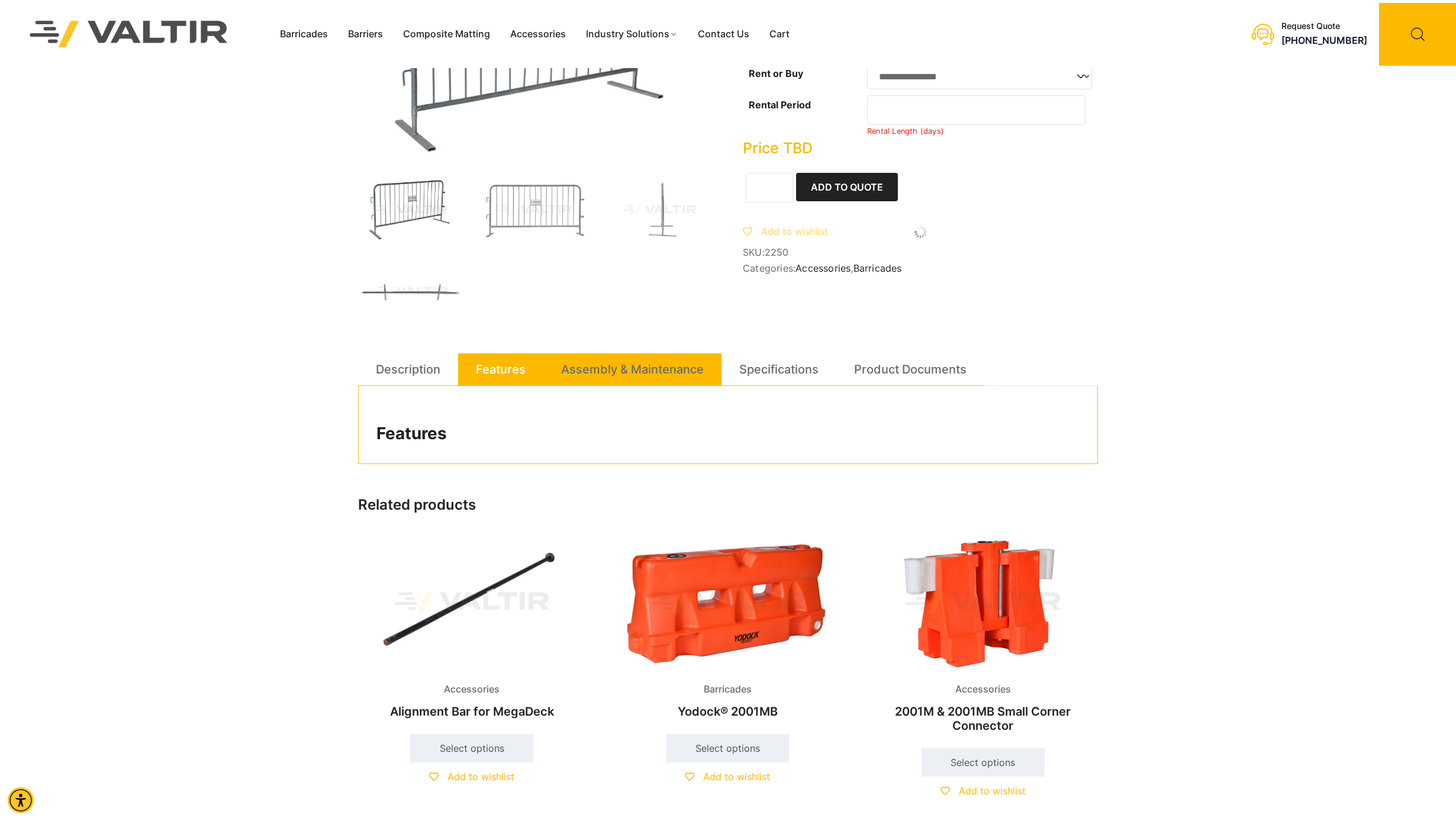
click at [644, 371] on link "Assembly & Maintenance" at bounding box center [632, 369] width 142 height 32
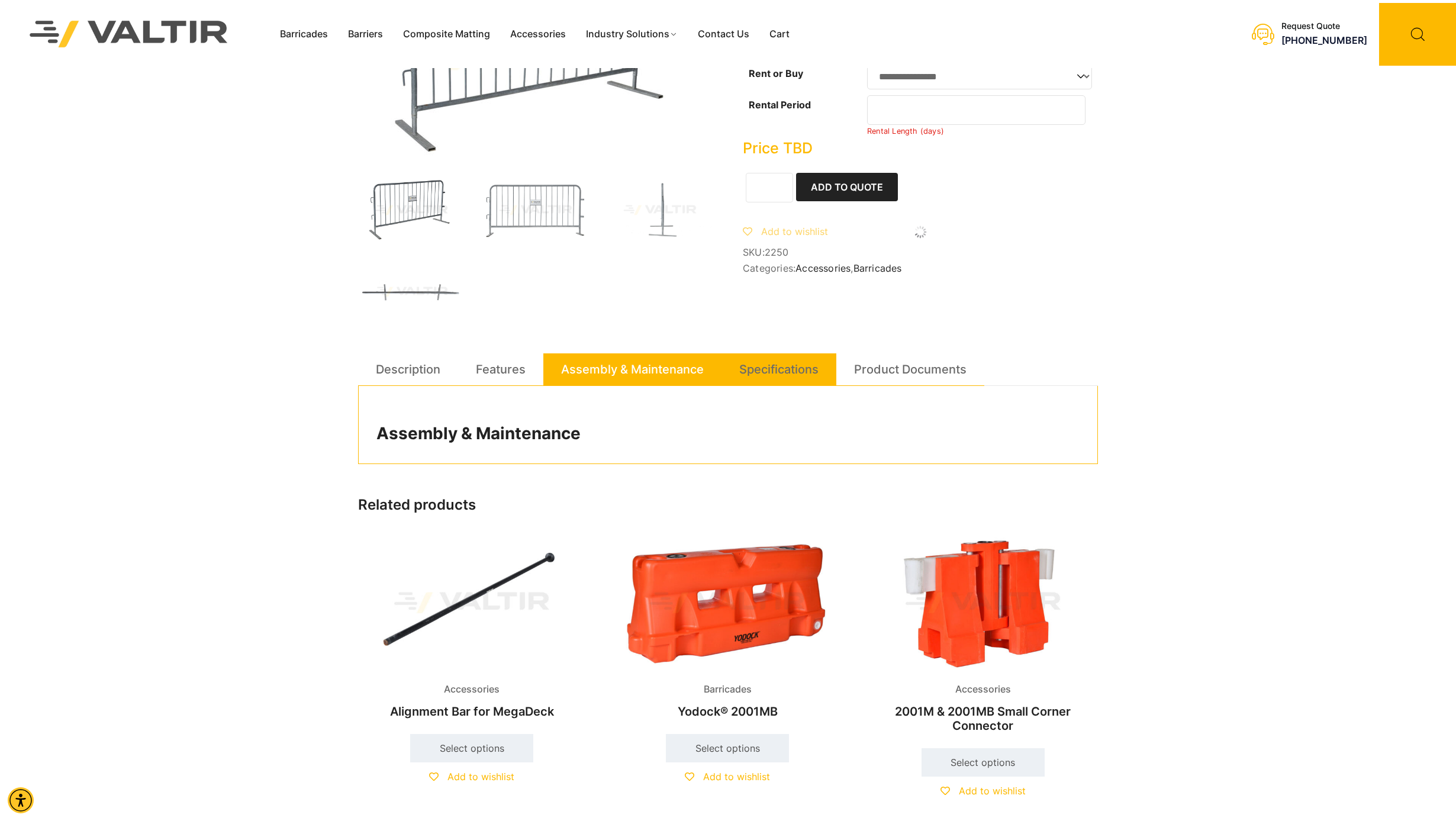
click at [752, 371] on link "Specifications" at bounding box center [779, 369] width 79 height 32
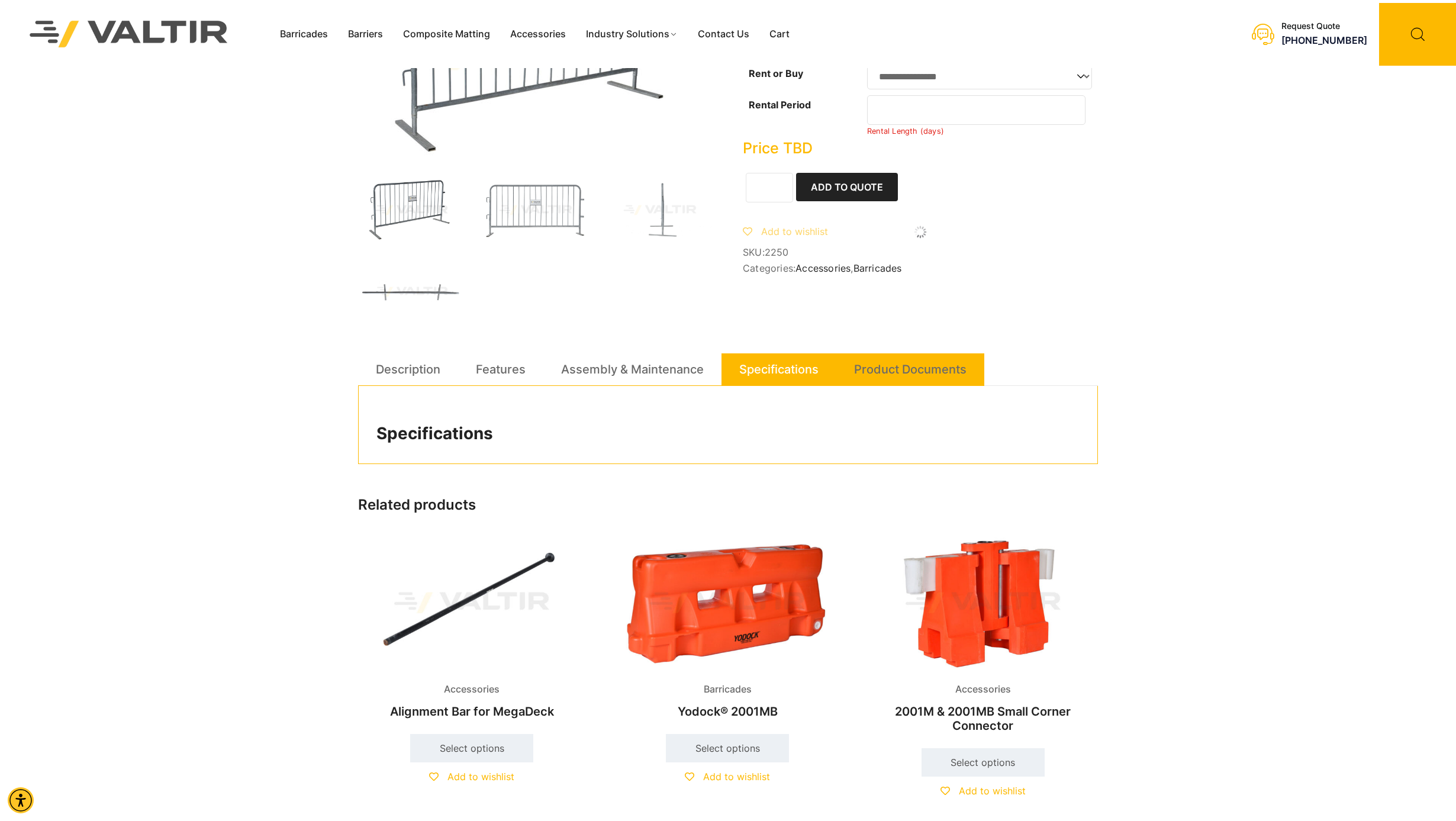
click at [856, 366] on link "Product Documents" at bounding box center [910, 369] width 113 height 32
click at [356, 365] on div "**********" at bounding box center [728, 386] width 752 height 876
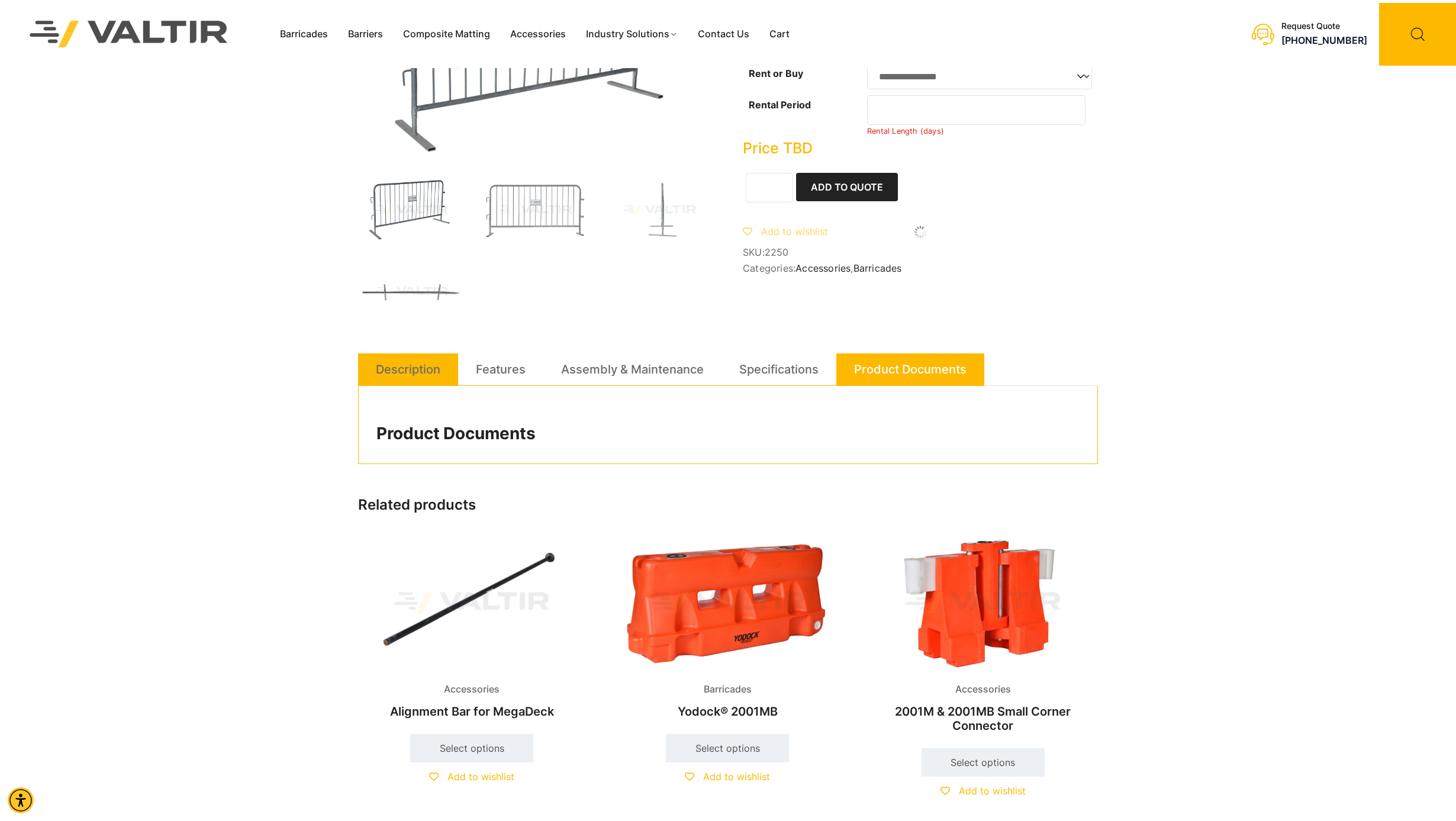
click at [392, 365] on link "Description" at bounding box center [408, 369] width 65 height 32
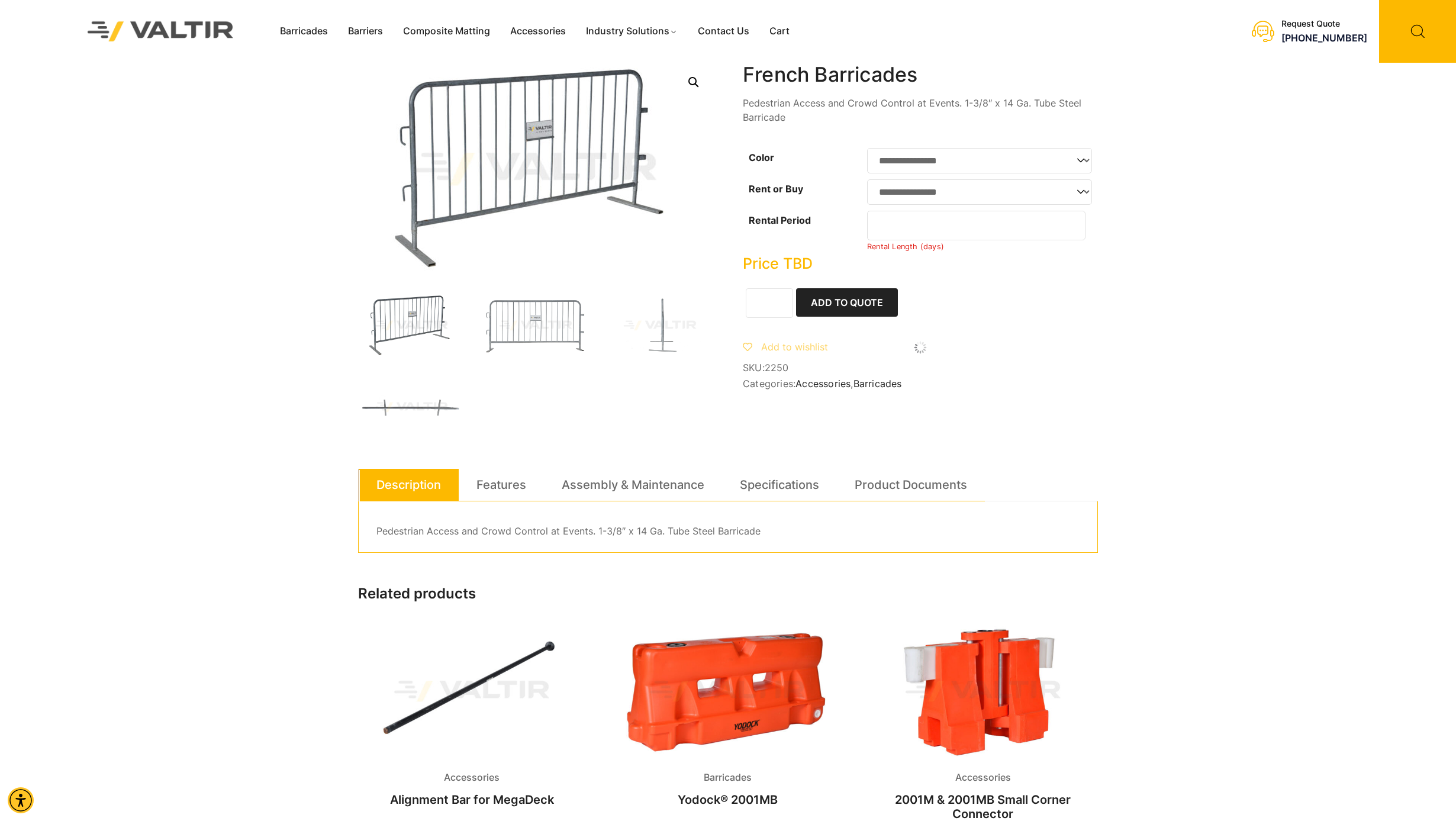
scroll to position [5, 0]
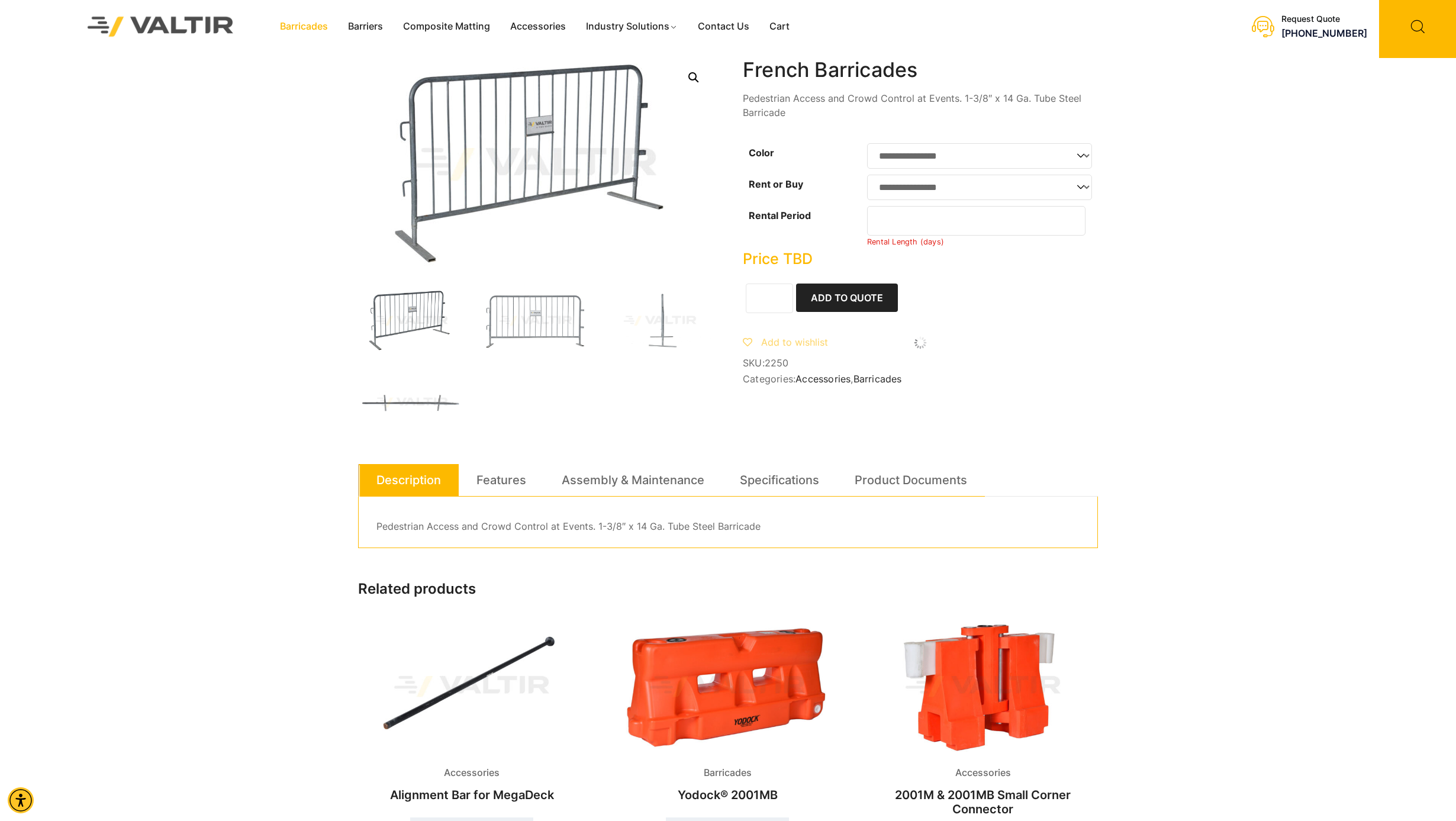
click at [328, 25] on link "Barricades" at bounding box center [303, 27] width 68 height 18
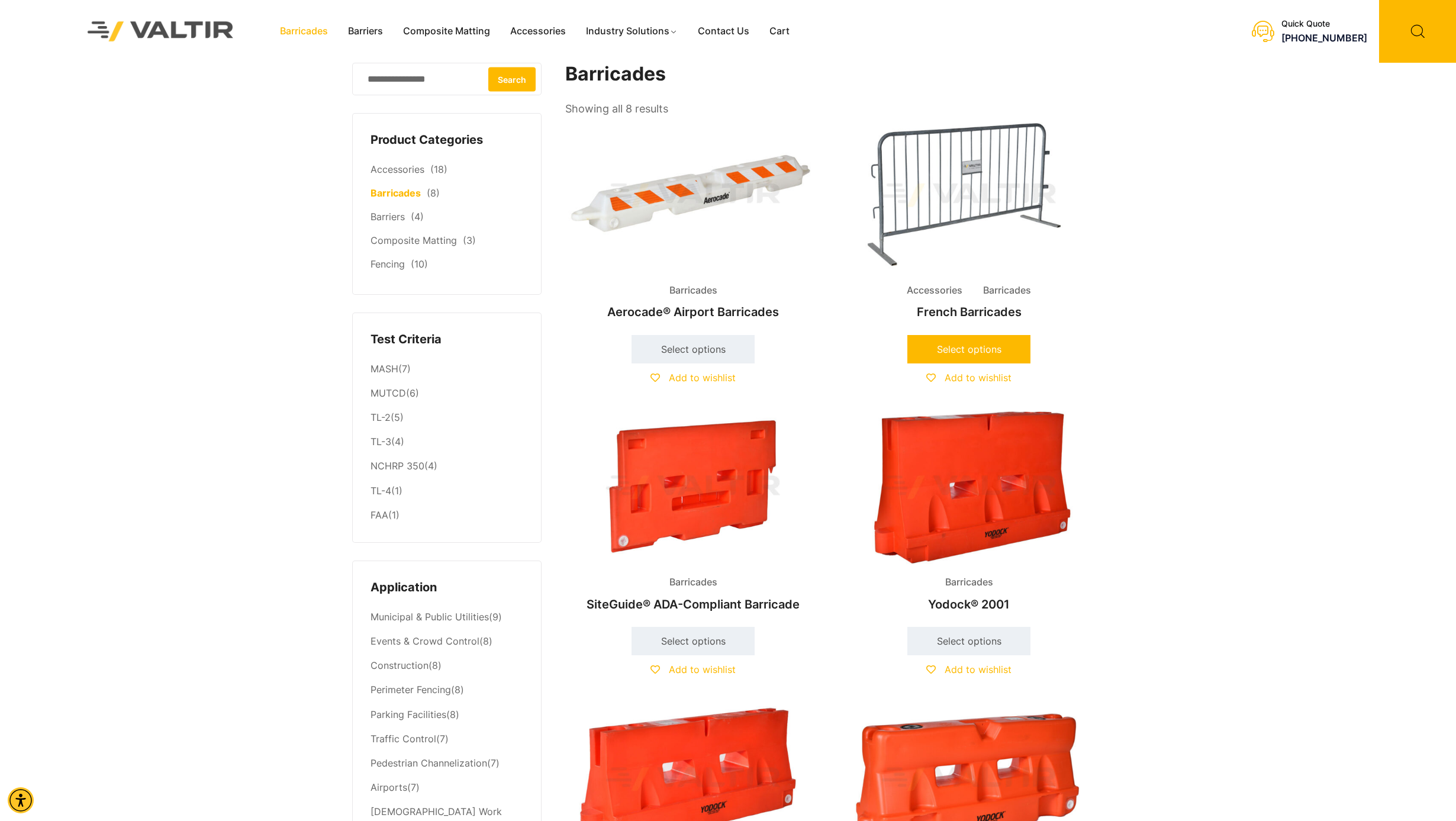
click at [984, 345] on link "Select options" at bounding box center [968, 350] width 124 height 29
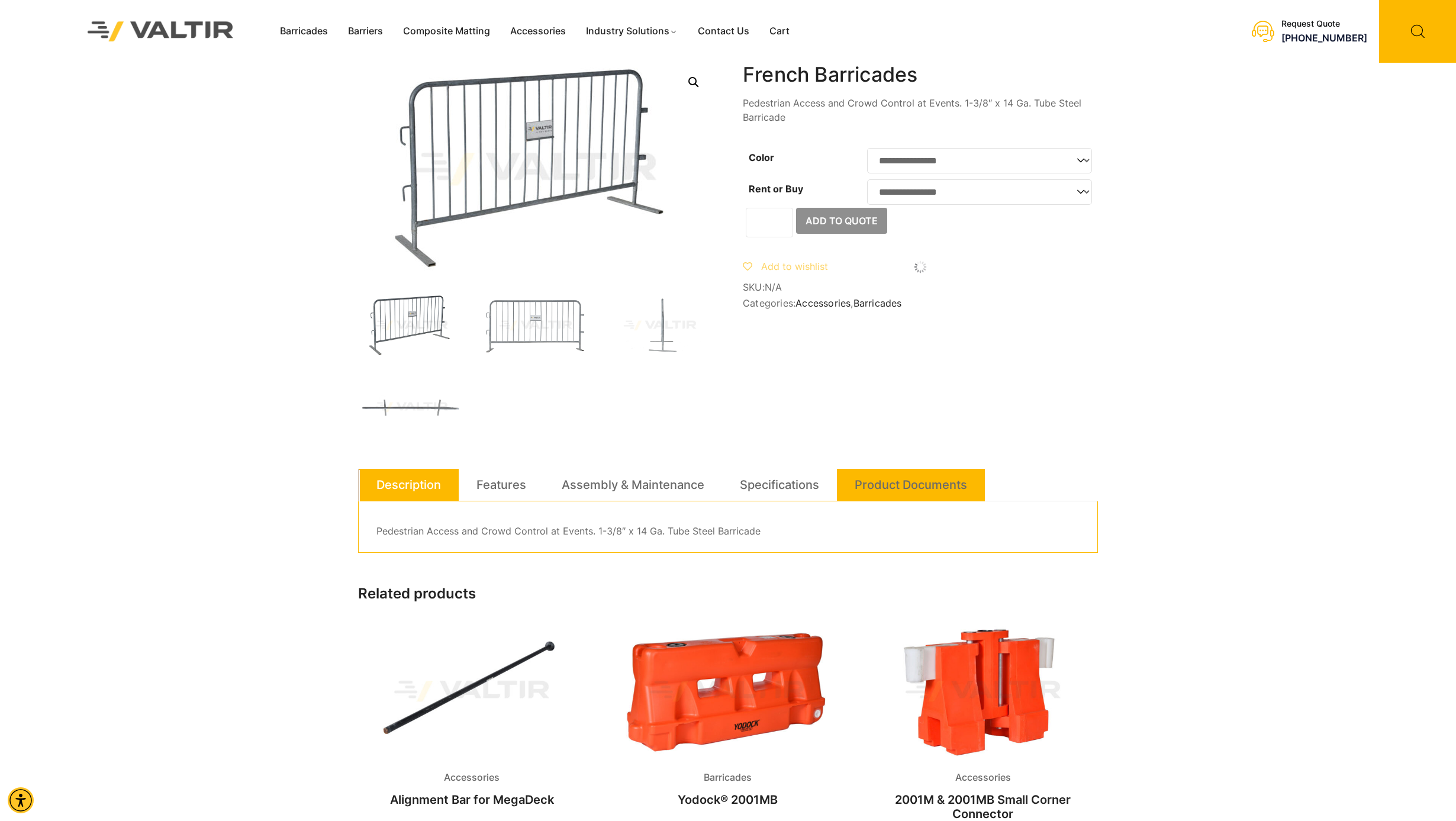
scroll to position [1, 0]
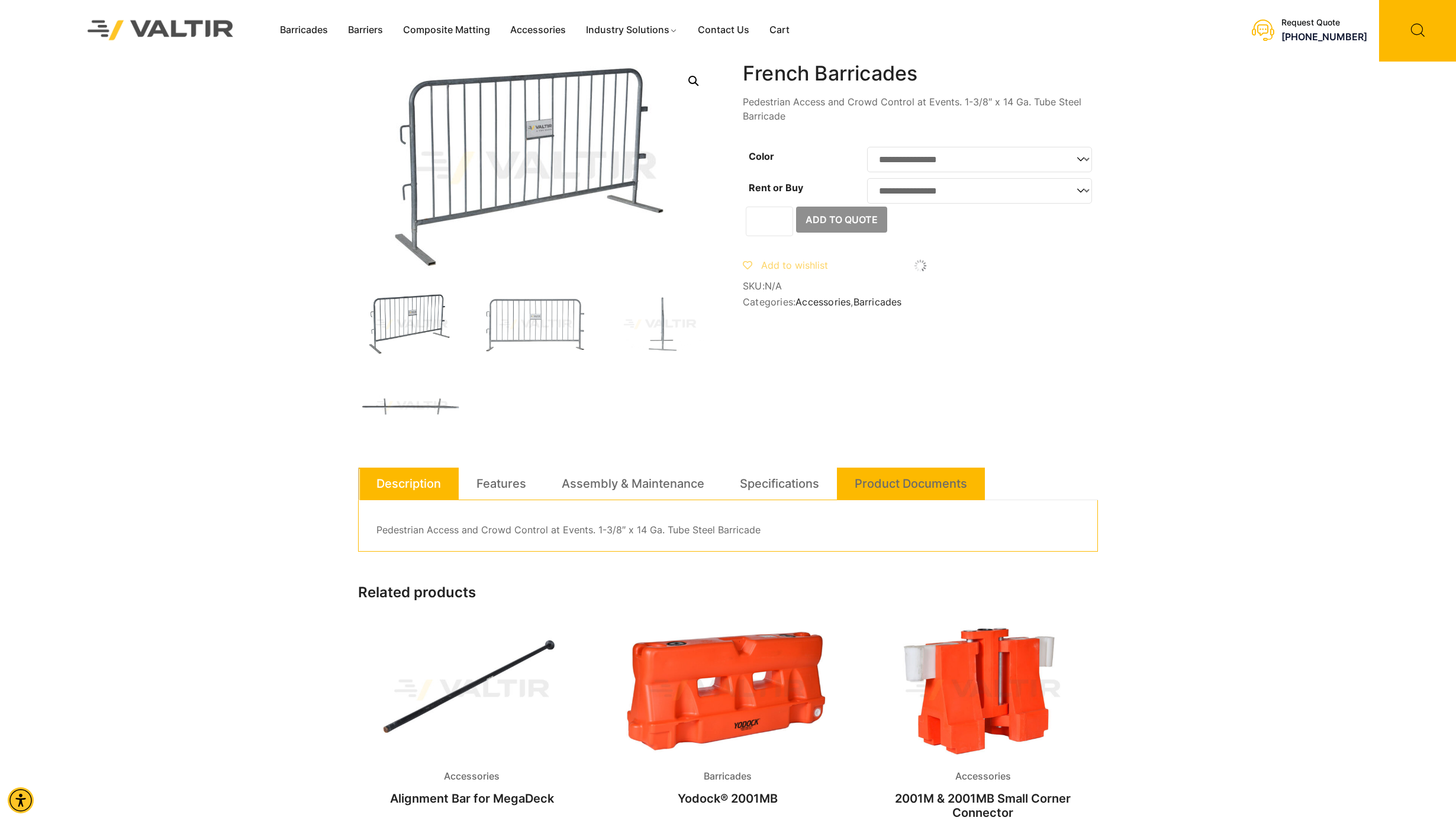
click at [914, 490] on link "Product Documents" at bounding box center [911, 483] width 113 height 32
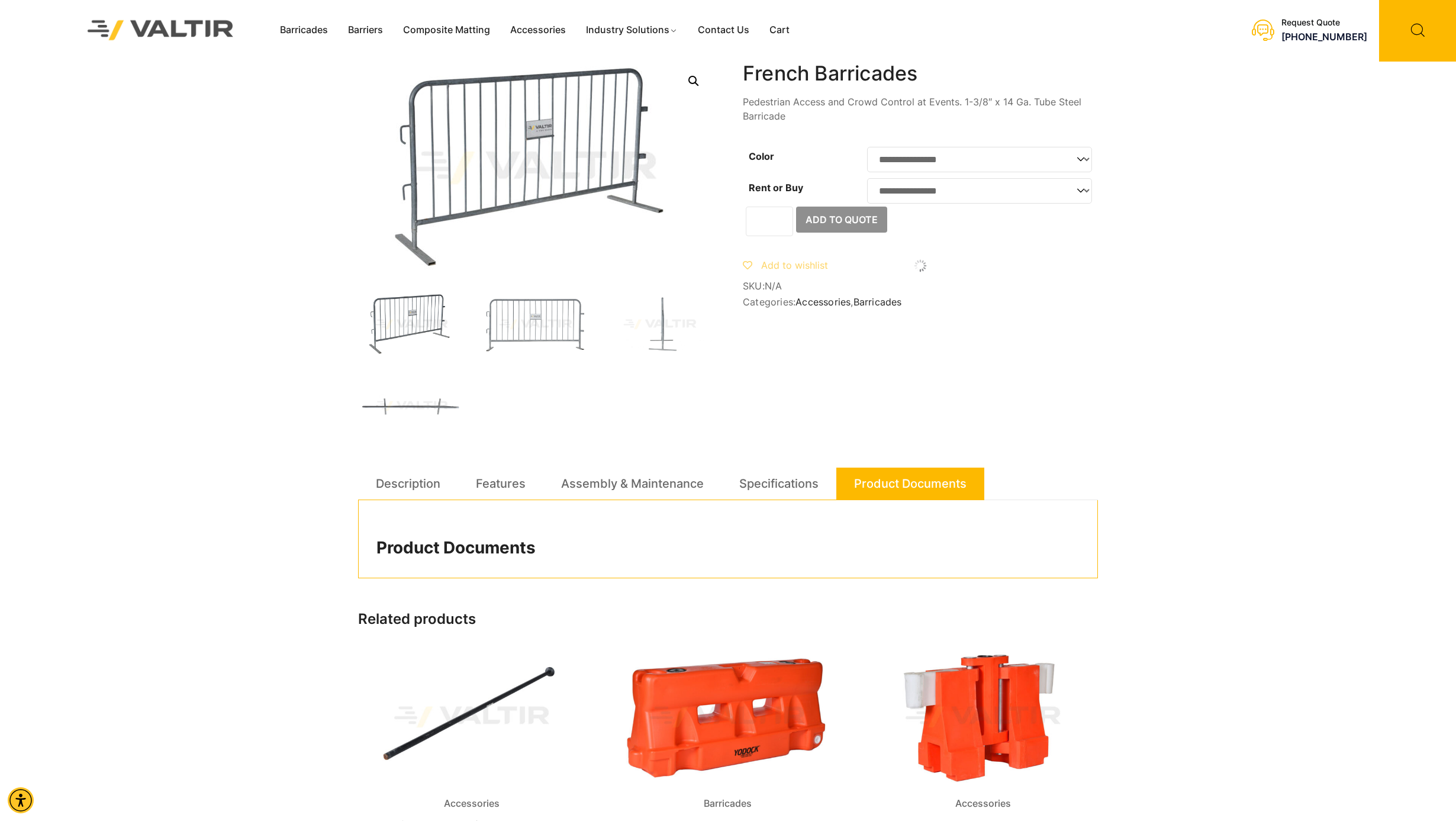
scroll to position [0, 0]
